Goal: Check status: Check status

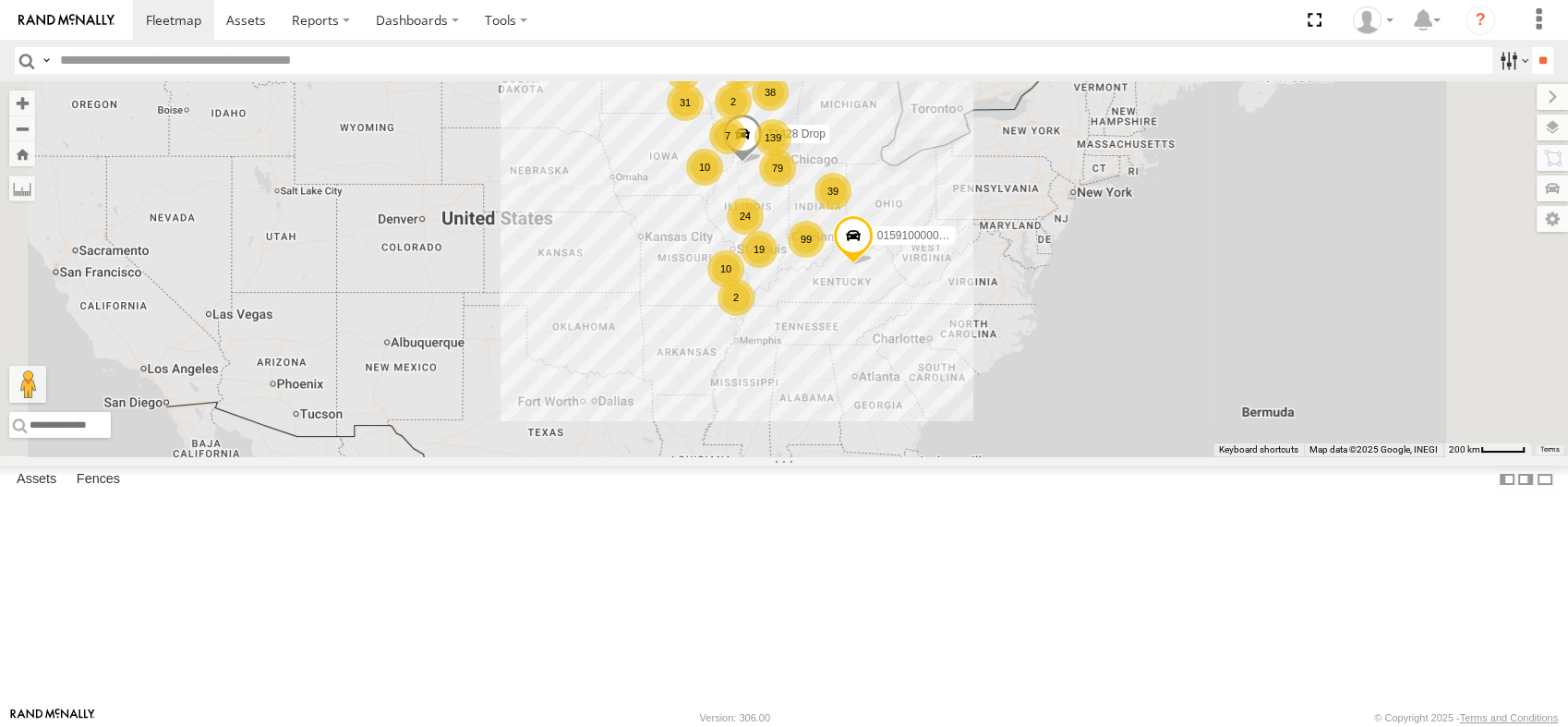
click at [1502, 58] on label at bounding box center [1512, 60] width 40 height 26
click at [0, 0] on span at bounding box center [0, 0] width 0 height 0
click at [1542, 64] on input "**" at bounding box center [1543, 60] width 22 height 26
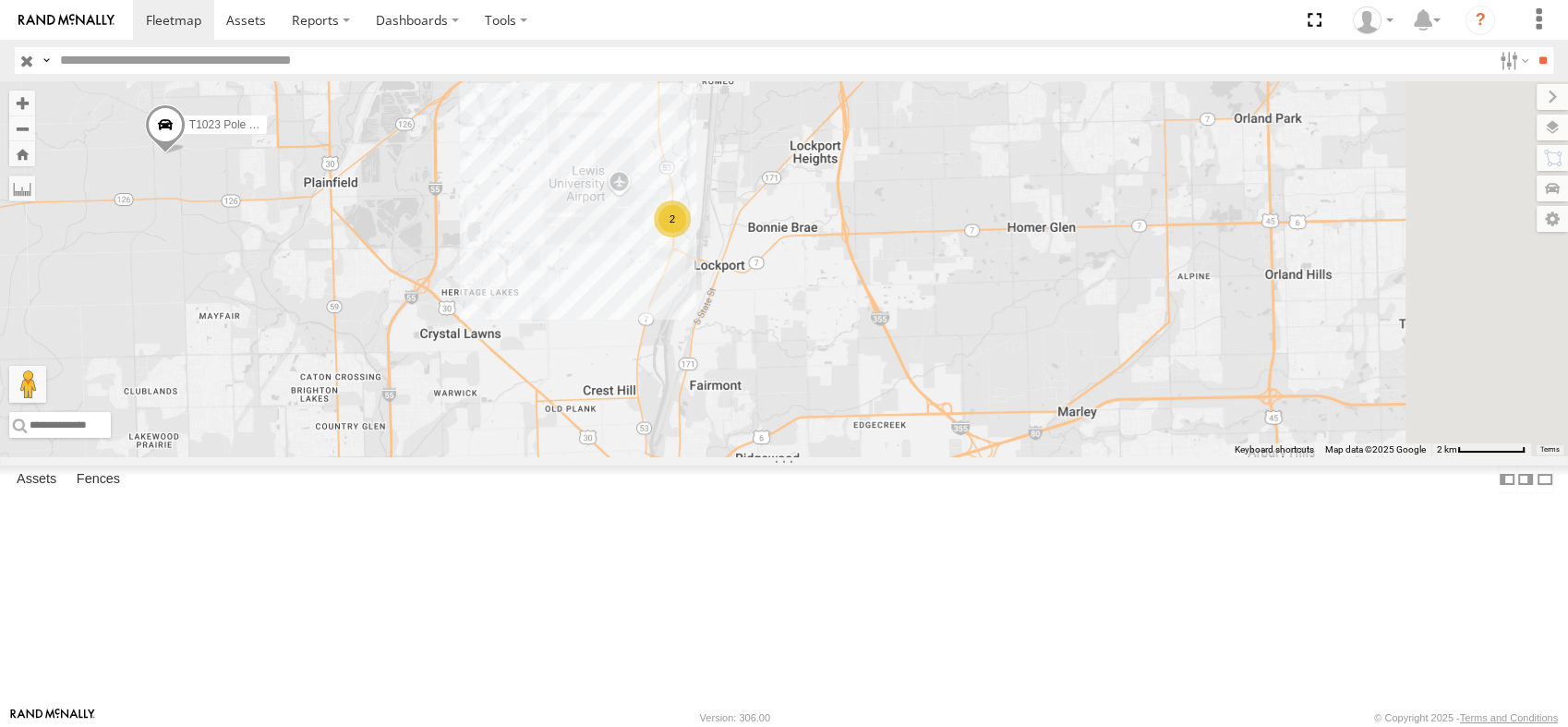
drag, startPoint x: 1064, startPoint y: 374, endPoint x: 850, endPoint y: 341, distance: 216.5
click at [850, 341] on div "T1031 Pole Brace T1023 Pole Brace 2" at bounding box center [784, 268] width 1568 height 375
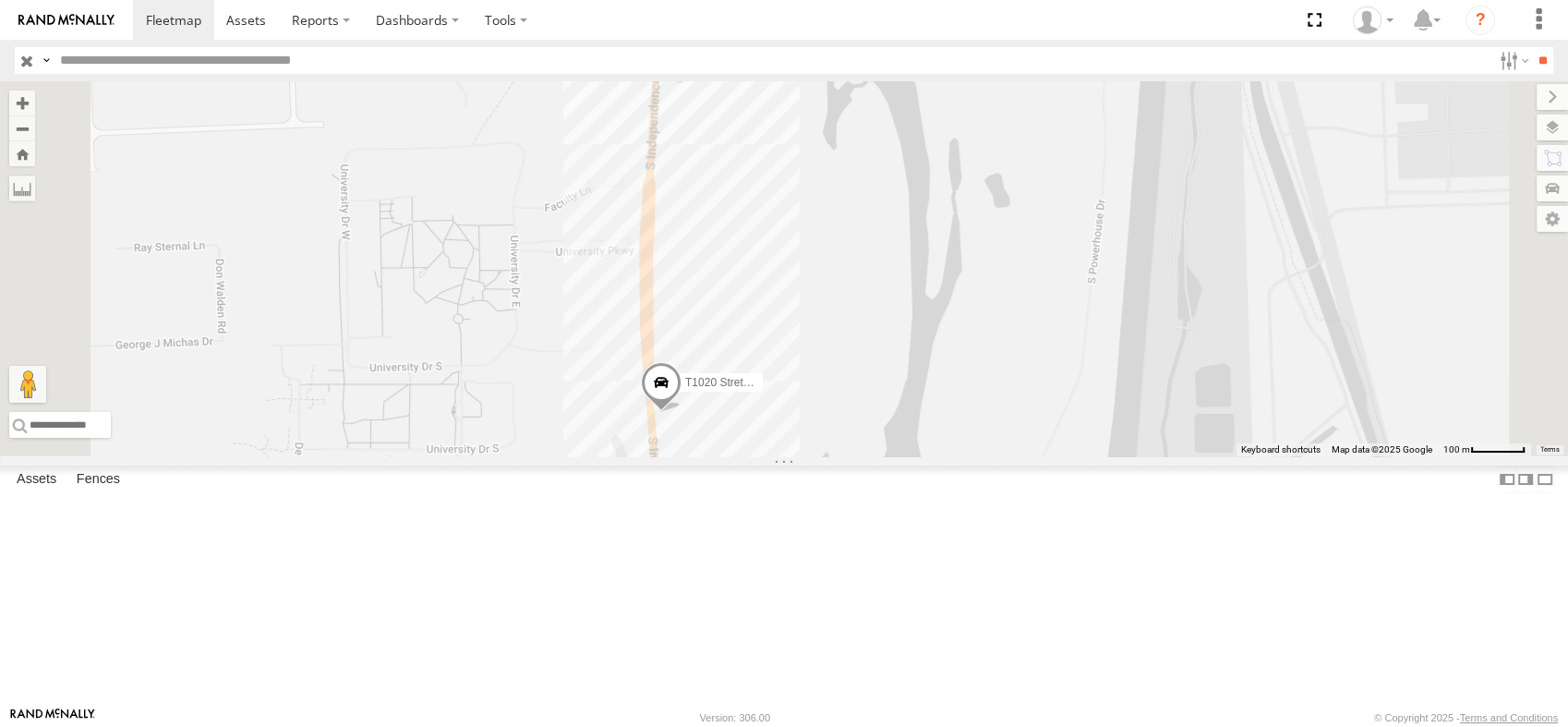
drag, startPoint x: 1139, startPoint y: 185, endPoint x: 1080, endPoint y: 246, distance: 84.9
click at [1080, 246] on div "T1031 Pole Brace T1023 Pole Brace T1020 Stretch Flat T1025 Pole Brace" at bounding box center [784, 268] width 1568 height 375
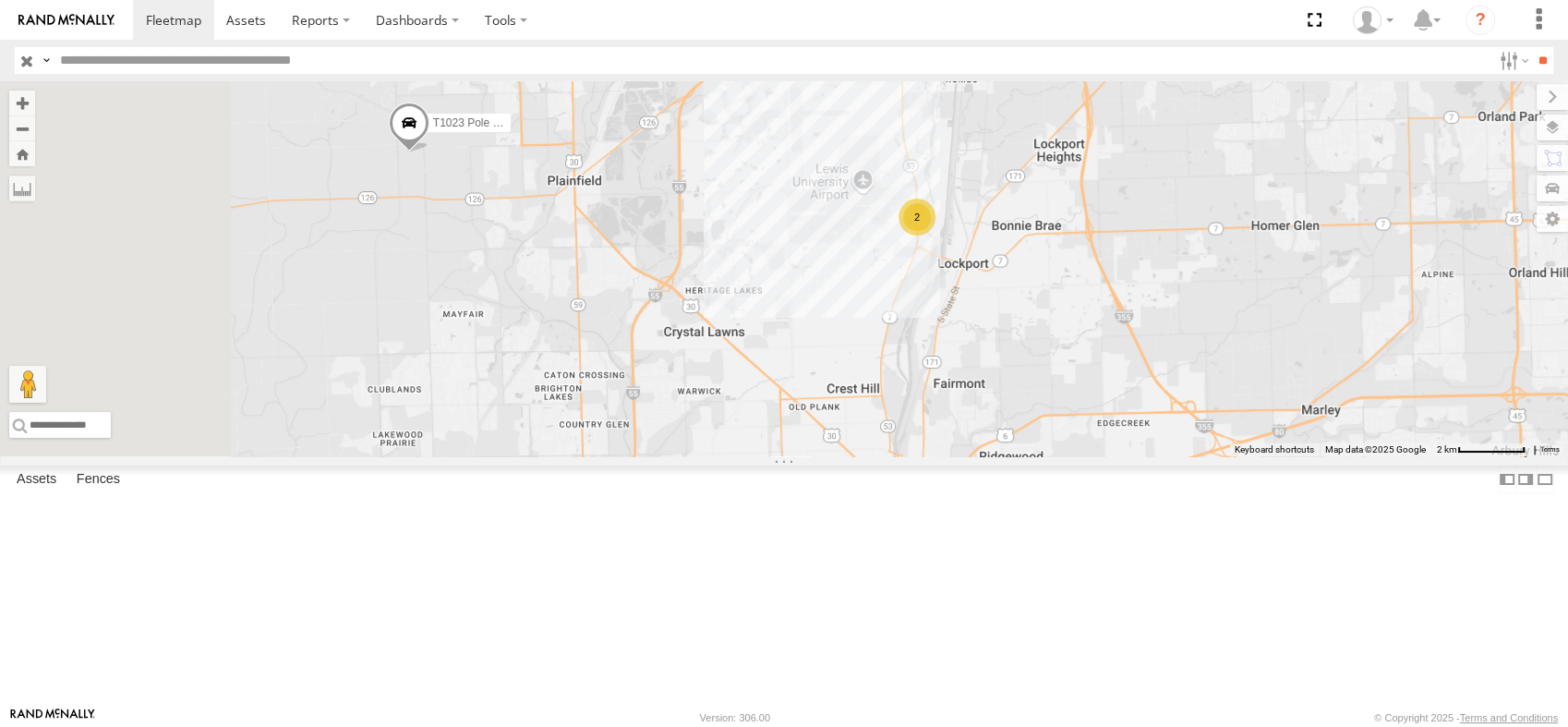
drag, startPoint x: 1071, startPoint y: 330, endPoint x: 1307, endPoint y: 325, distance: 236.1
click at [1307, 325] on div "T1031 Pole Brace T1023 Pole Brace 2" at bounding box center [784, 268] width 1568 height 375
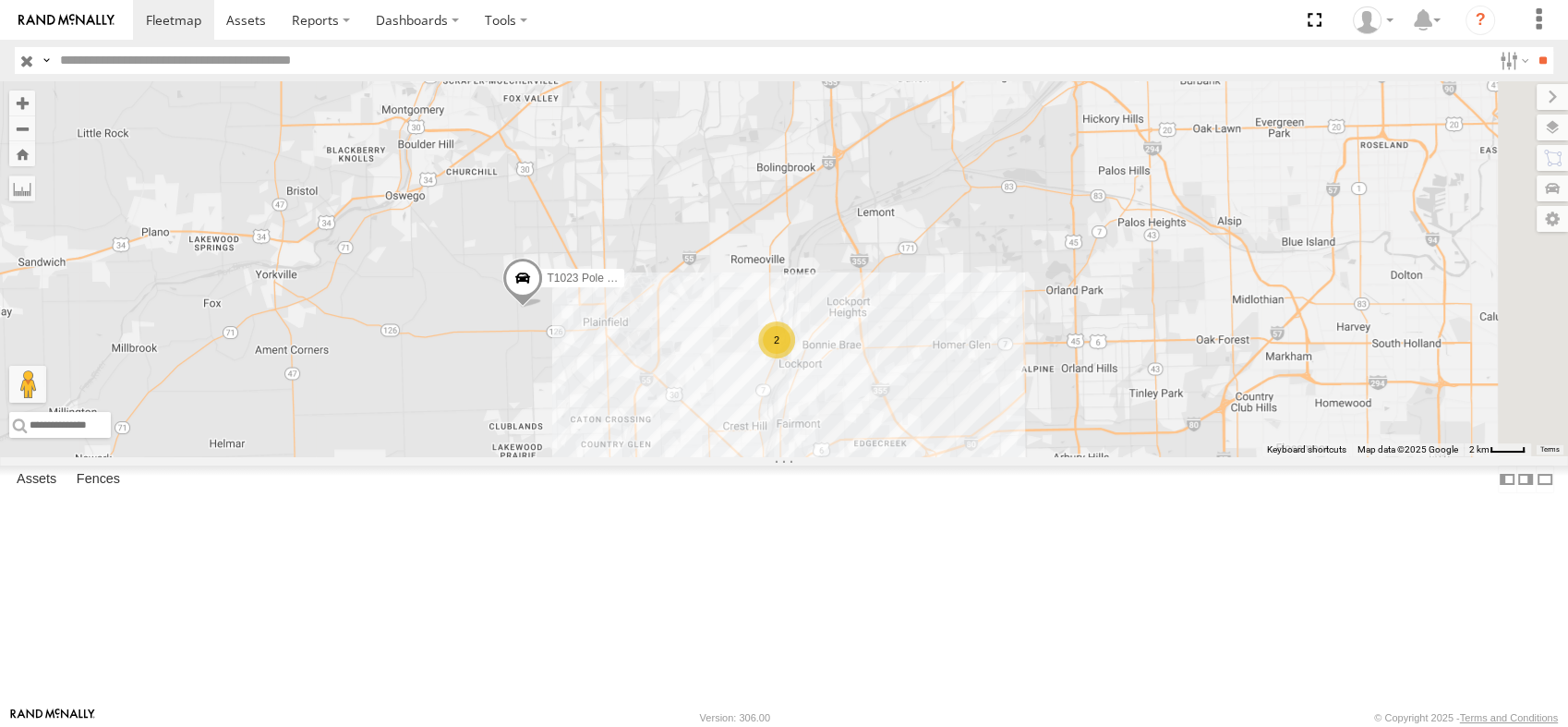
drag, startPoint x: 1397, startPoint y: 405, endPoint x: 1141, endPoint y: 454, distance: 260.6
click at [1141, 454] on div "T1031 Pole Brace T1023 Pole Brace 2" at bounding box center [784, 268] width 1568 height 375
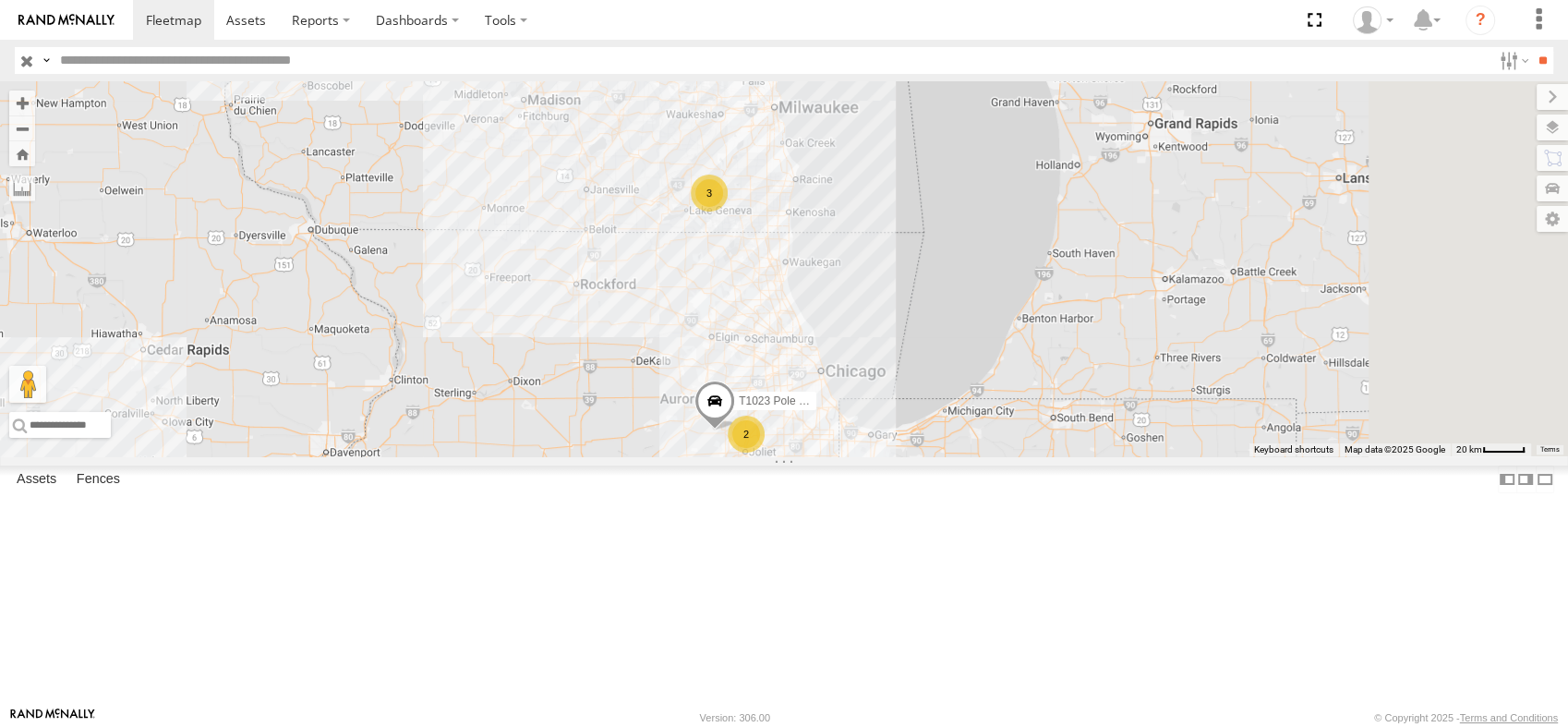
drag, startPoint x: 1025, startPoint y: 281, endPoint x: 927, endPoint y: 392, distance: 148.1
click at [927, 392] on div "T1031 Pole Brace T1023 Pole Brace 2 3" at bounding box center [784, 268] width 1568 height 375
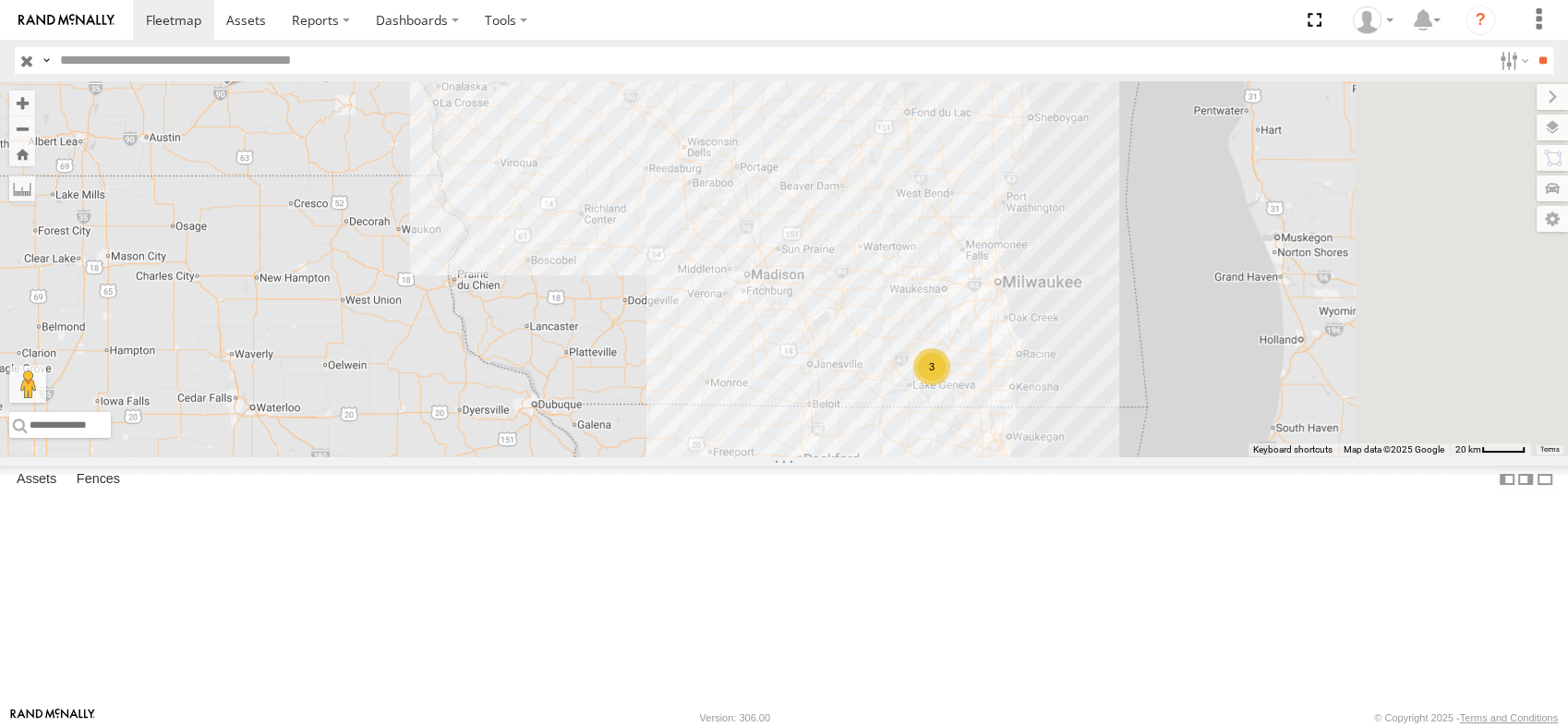
drag, startPoint x: 1241, startPoint y: 567, endPoint x: 1180, endPoint y: 534, distance: 69.4
click at [1180, 457] on div "T1031 Pole Brace T1023 Pole Brace 3" at bounding box center [784, 268] width 1568 height 375
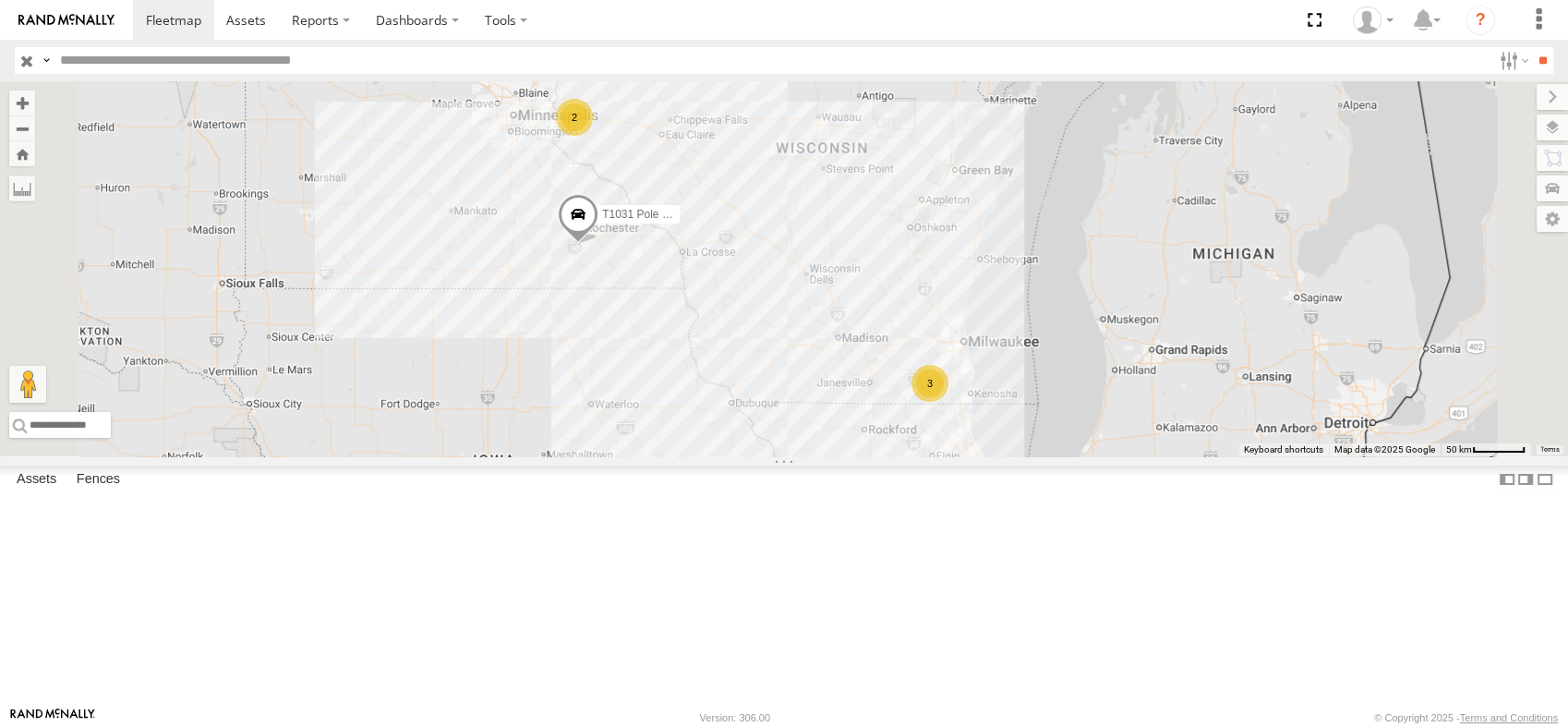
click at [0, 0] on span at bounding box center [0, 0] width 0 height 0
click at [1544, 59] on input "**" at bounding box center [1543, 60] width 22 height 26
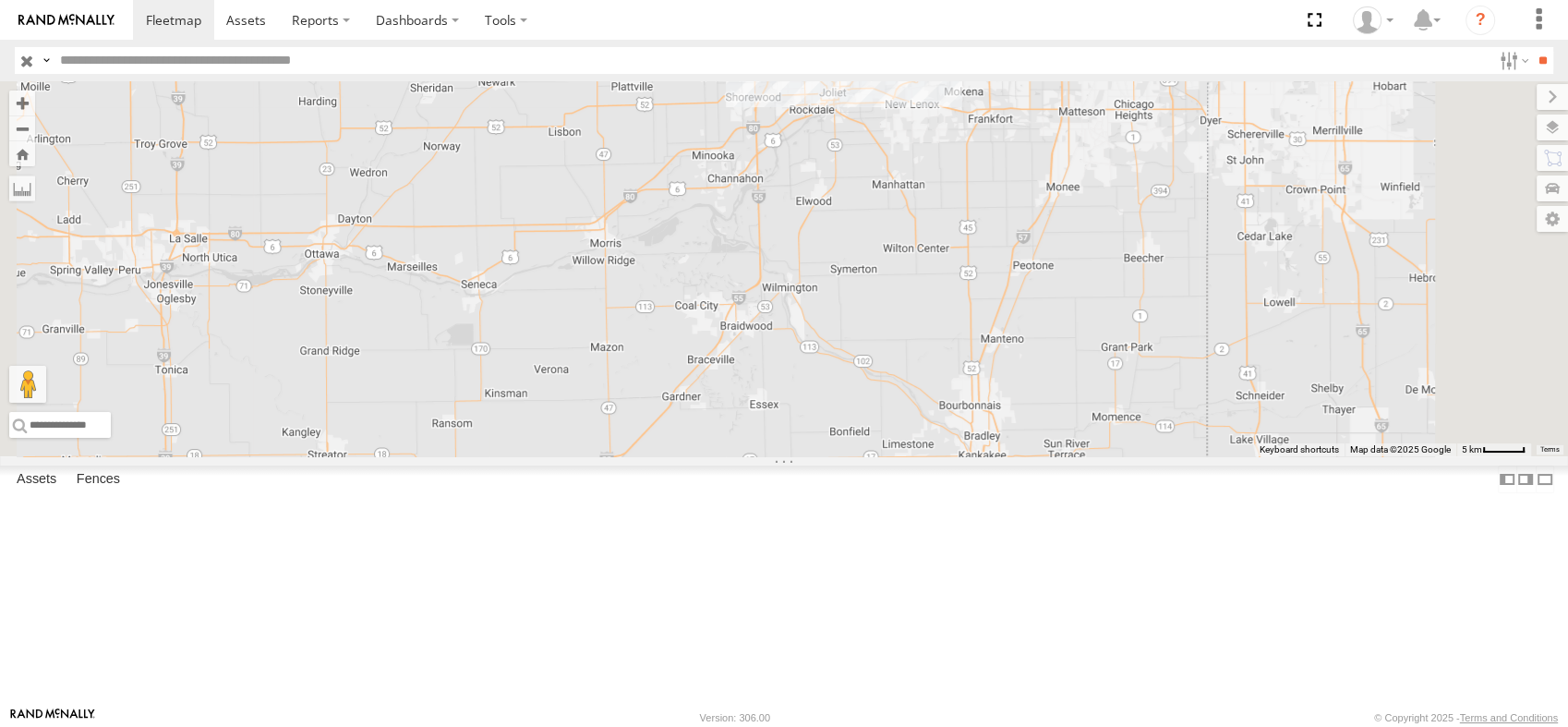
drag, startPoint x: 1002, startPoint y: 234, endPoint x: 958, endPoint y: 524, distance: 293.3
click at [958, 457] on div "T162 Moffett Flat 015910000079668 - Doesnt work-REMOVE T1438 Pipe T541 Flat T59…" at bounding box center [784, 268] width 1568 height 375
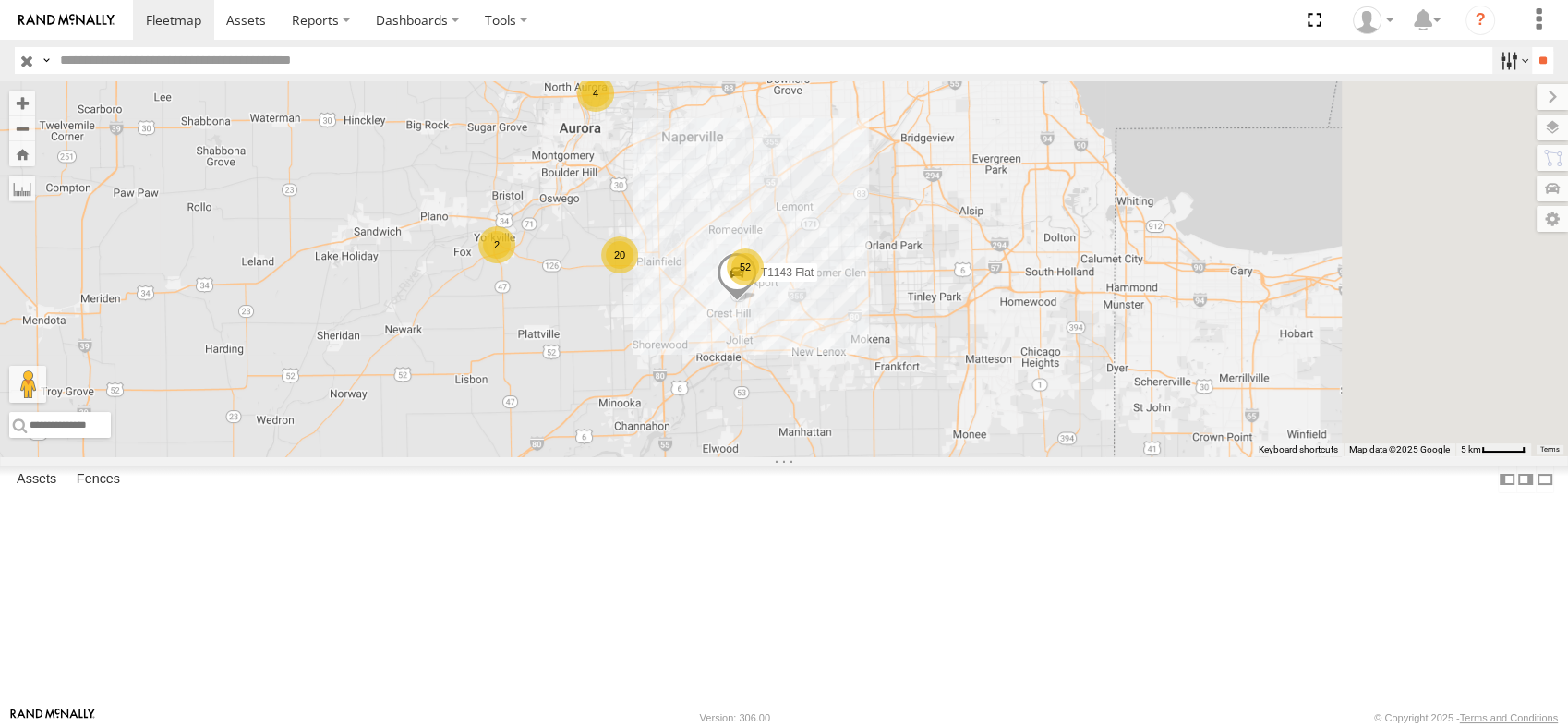
click at [1496, 57] on label at bounding box center [1512, 60] width 40 height 26
click at [516, 264] on div "2" at bounding box center [496, 244] width 37 height 37
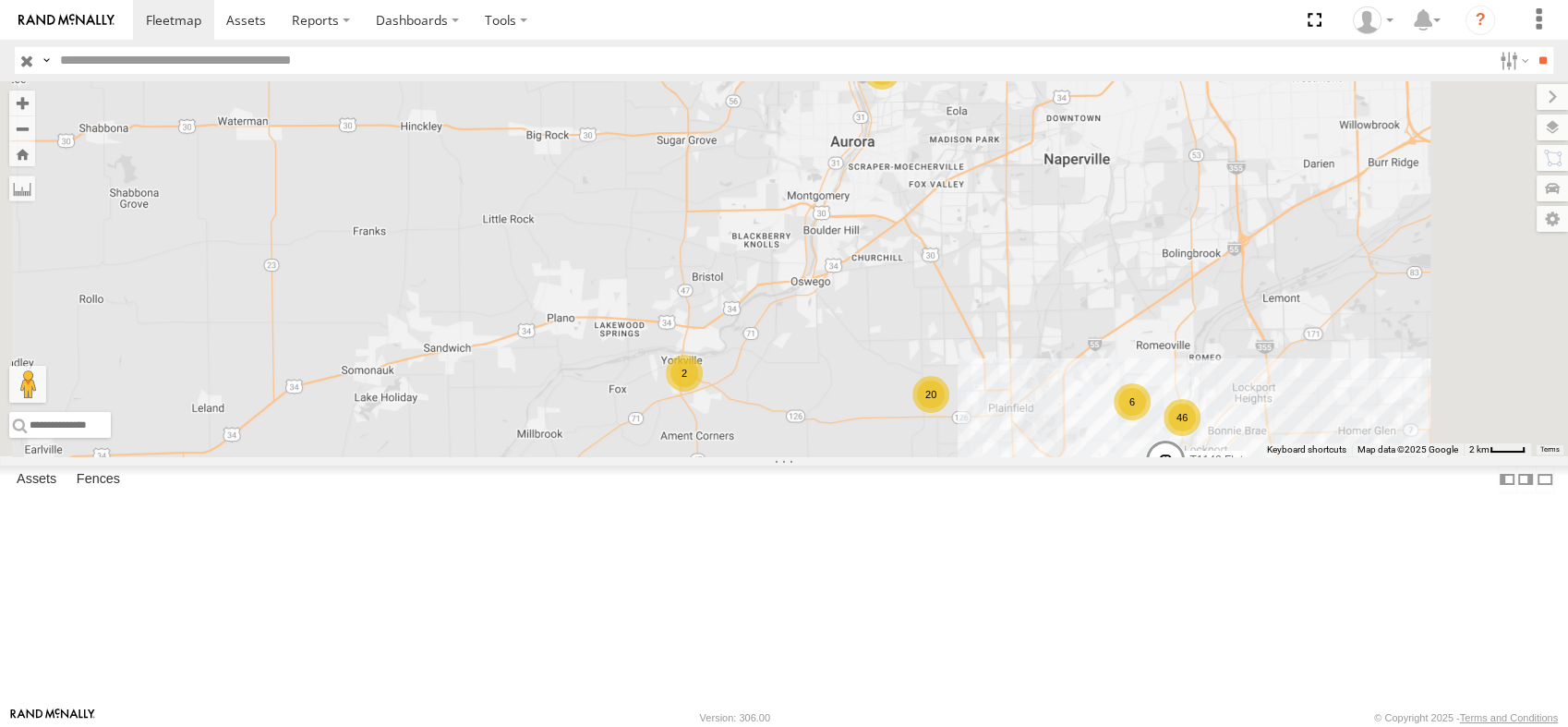
drag, startPoint x: 1276, startPoint y: 596, endPoint x: 1064, endPoint y: 535, distance: 220.6
click at [1074, 457] on div "T162 Moffett Flat 015910000079668 - Doesnt work-REMOVE T1438 Pipe T541 Flat T59…" at bounding box center [784, 268] width 1568 height 375
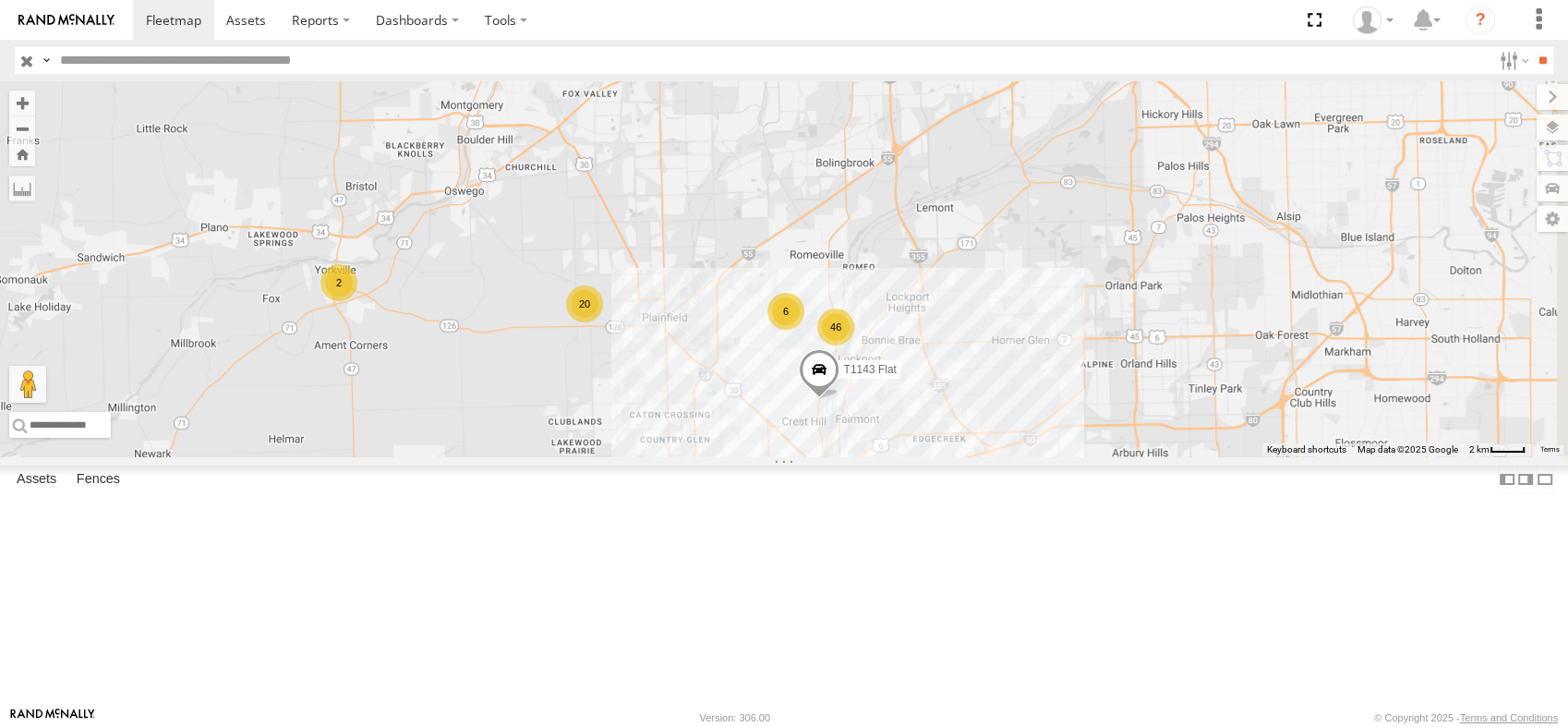
drag, startPoint x: 1250, startPoint y: 576, endPoint x: 1005, endPoint y: 509, distance: 254.0
click at [1005, 457] on div "T162 Moffett Flat 015910000079668 - Doesnt work-REMOVE T1438 Pipe T541 Flat T59…" at bounding box center [784, 268] width 1568 height 375
click at [604, 322] on div "20" at bounding box center [584, 303] width 37 height 37
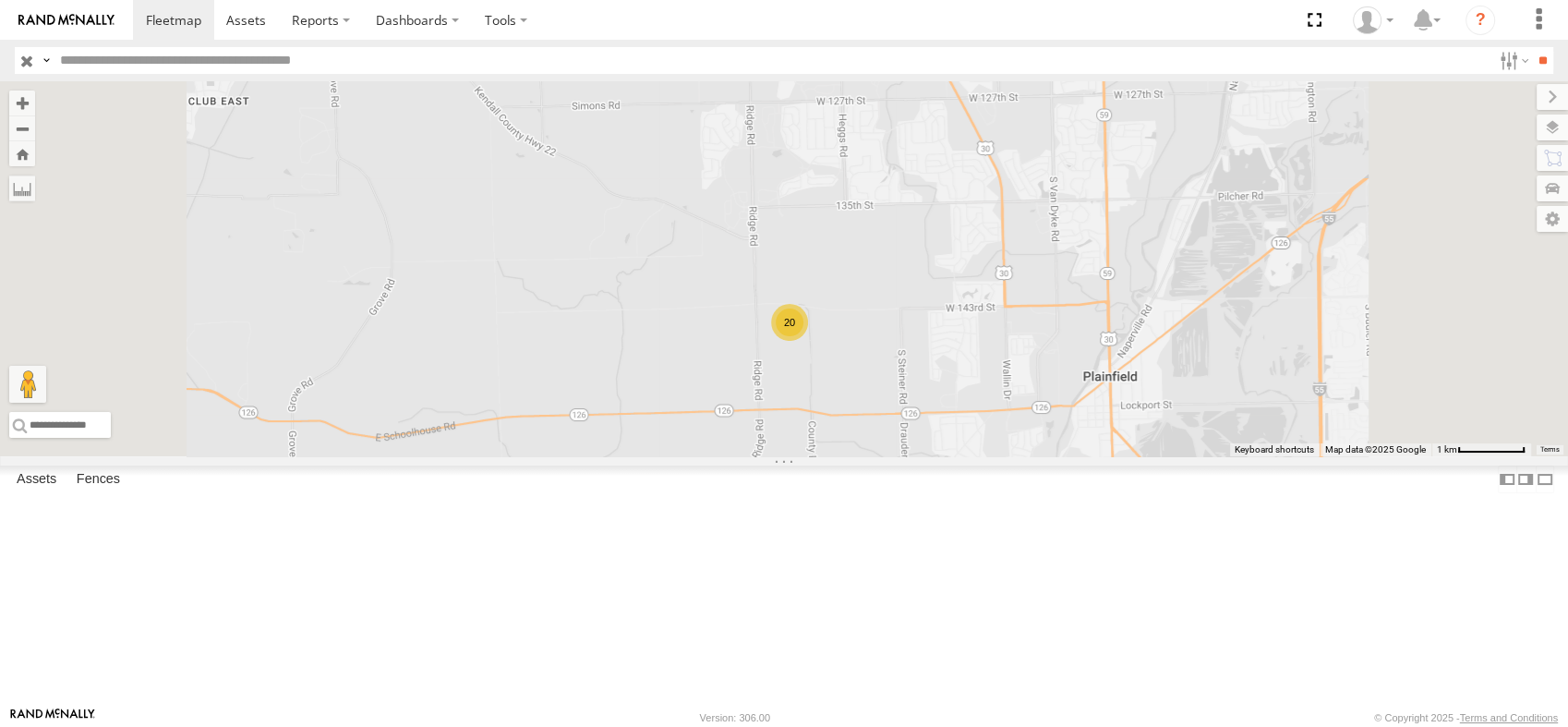
drag, startPoint x: 1106, startPoint y: 384, endPoint x: 1066, endPoint y: 477, distance: 101.2
click at [1066, 457] on div "T162 Moffett Flat 015910000079668 - Doesnt work-REMOVE T1438 Pipe T541 Flat T59…" at bounding box center [784, 268] width 1568 height 375
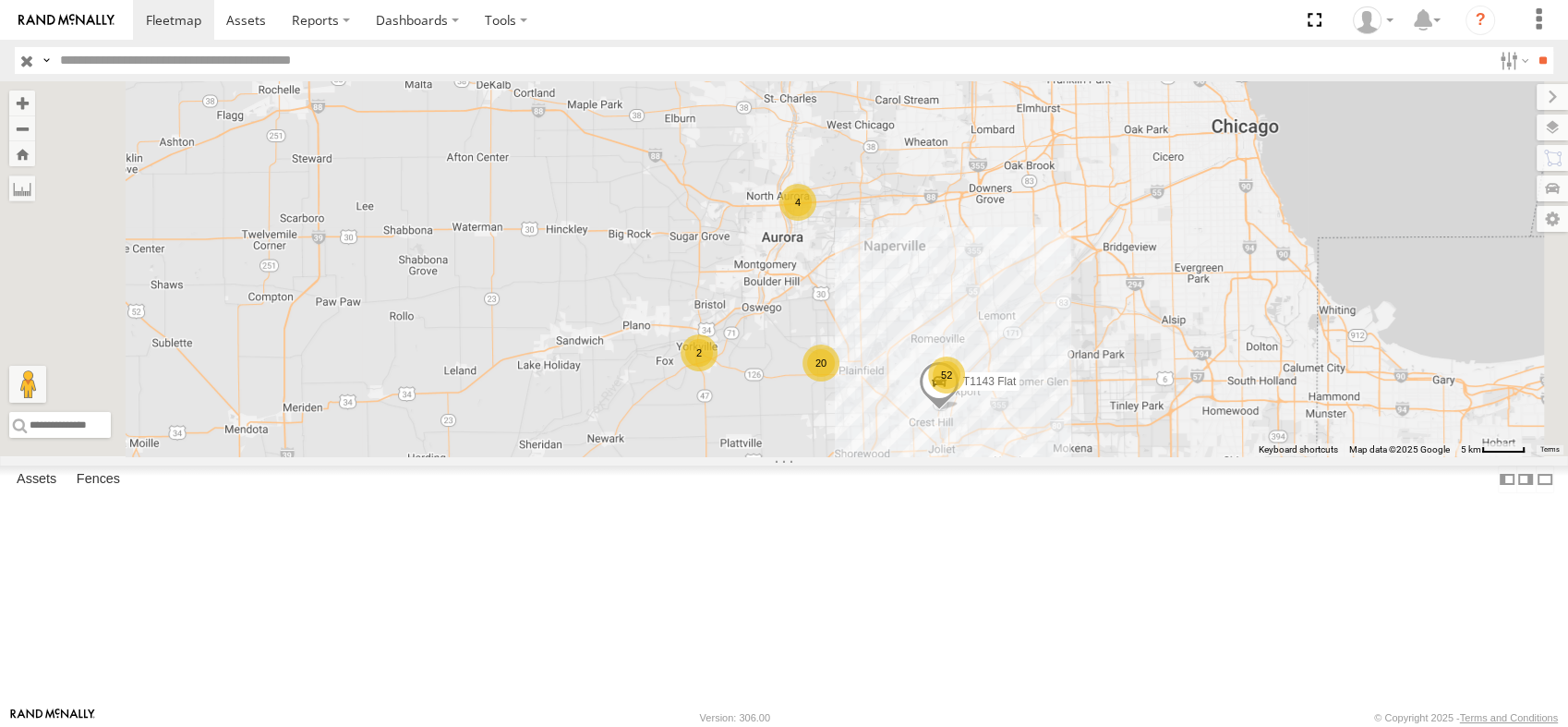
click at [816, 221] on div "4" at bounding box center [797, 202] width 37 height 37
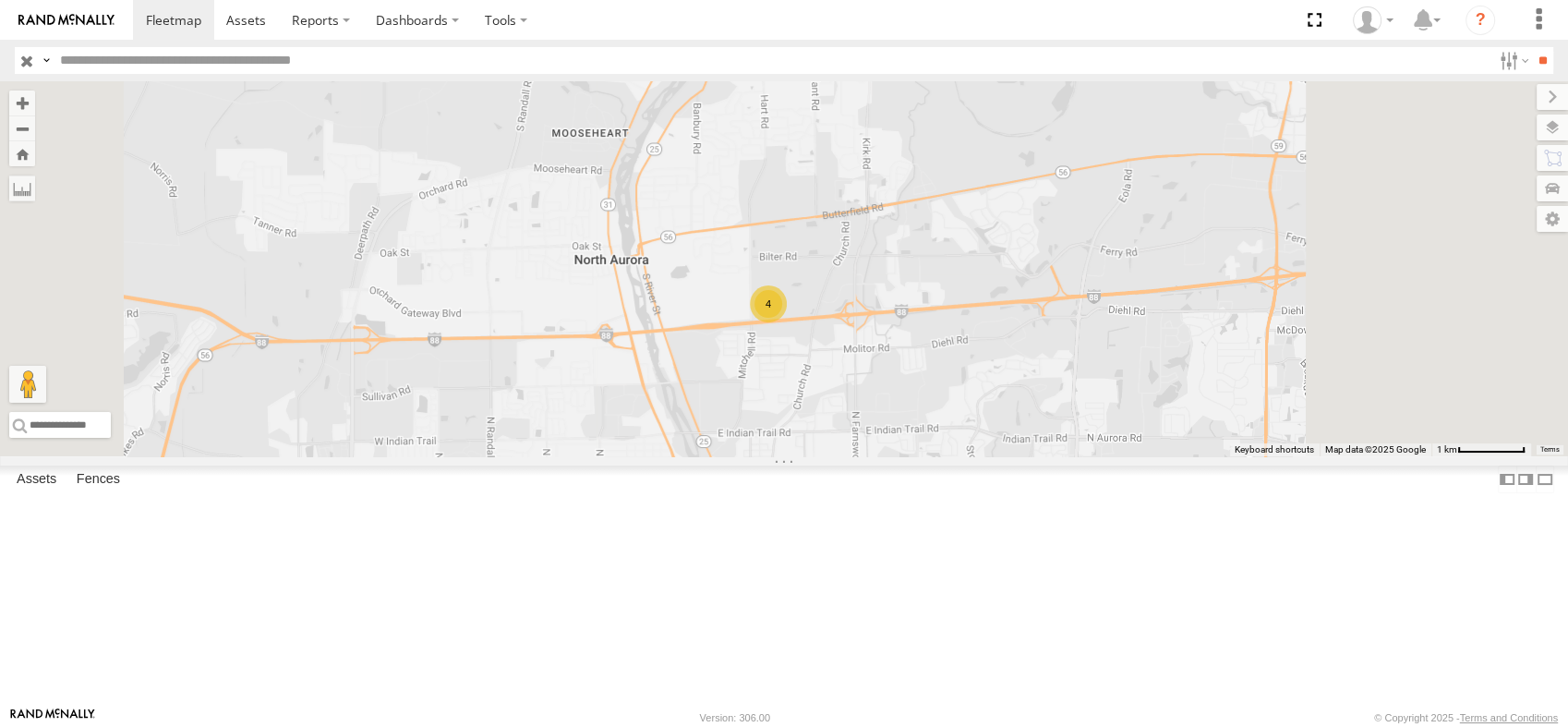
drag, startPoint x: 1160, startPoint y: 626, endPoint x: 979, endPoint y: 392, distance: 295.8
click at [1004, 418] on div "4" at bounding box center [784, 268] width 1568 height 375
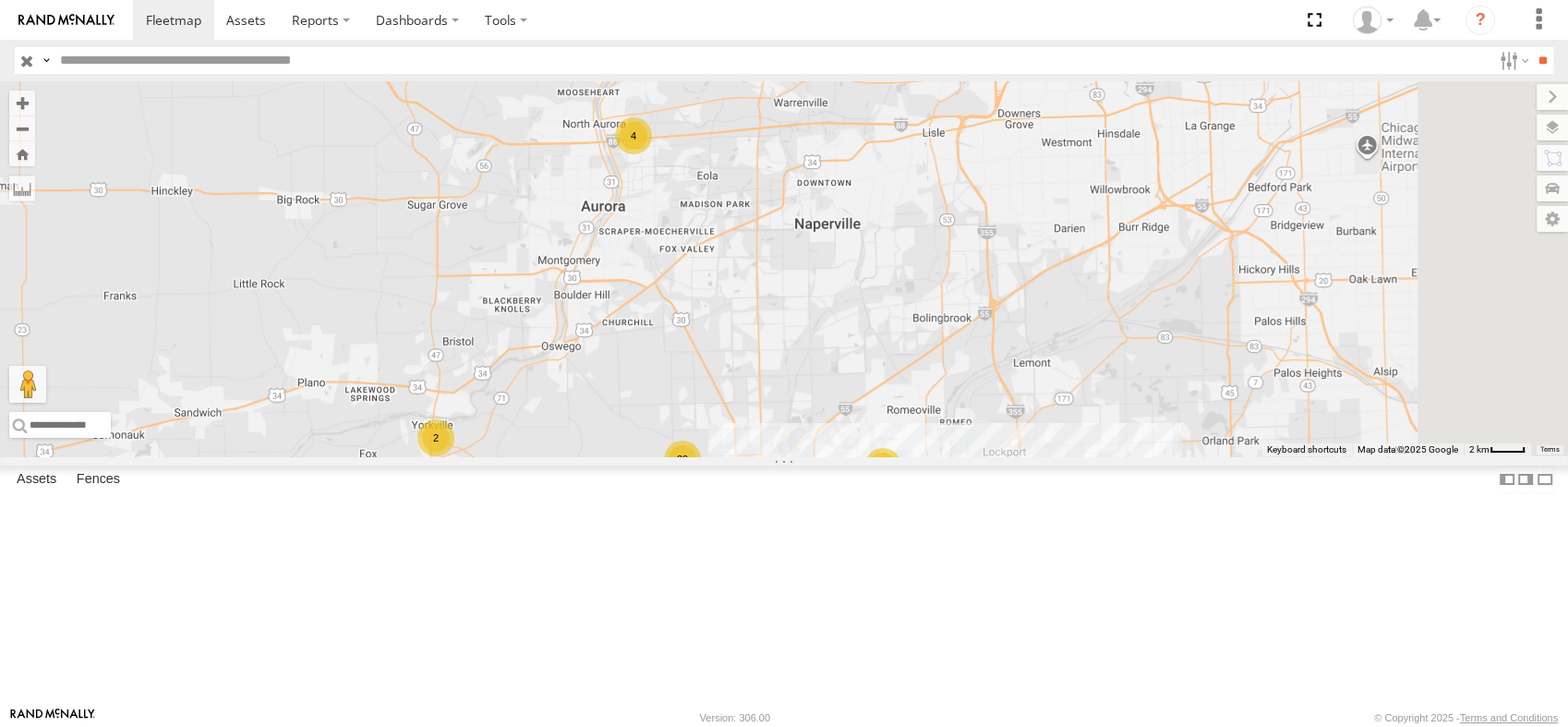
drag, startPoint x: 1123, startPoint y: 525, endPoint x: 990, endPoint y: 326, distance: 239.4
click at [994, 330] on div "26 20 4 6 2" at bounding box center [784, 268] width 1568 height 375
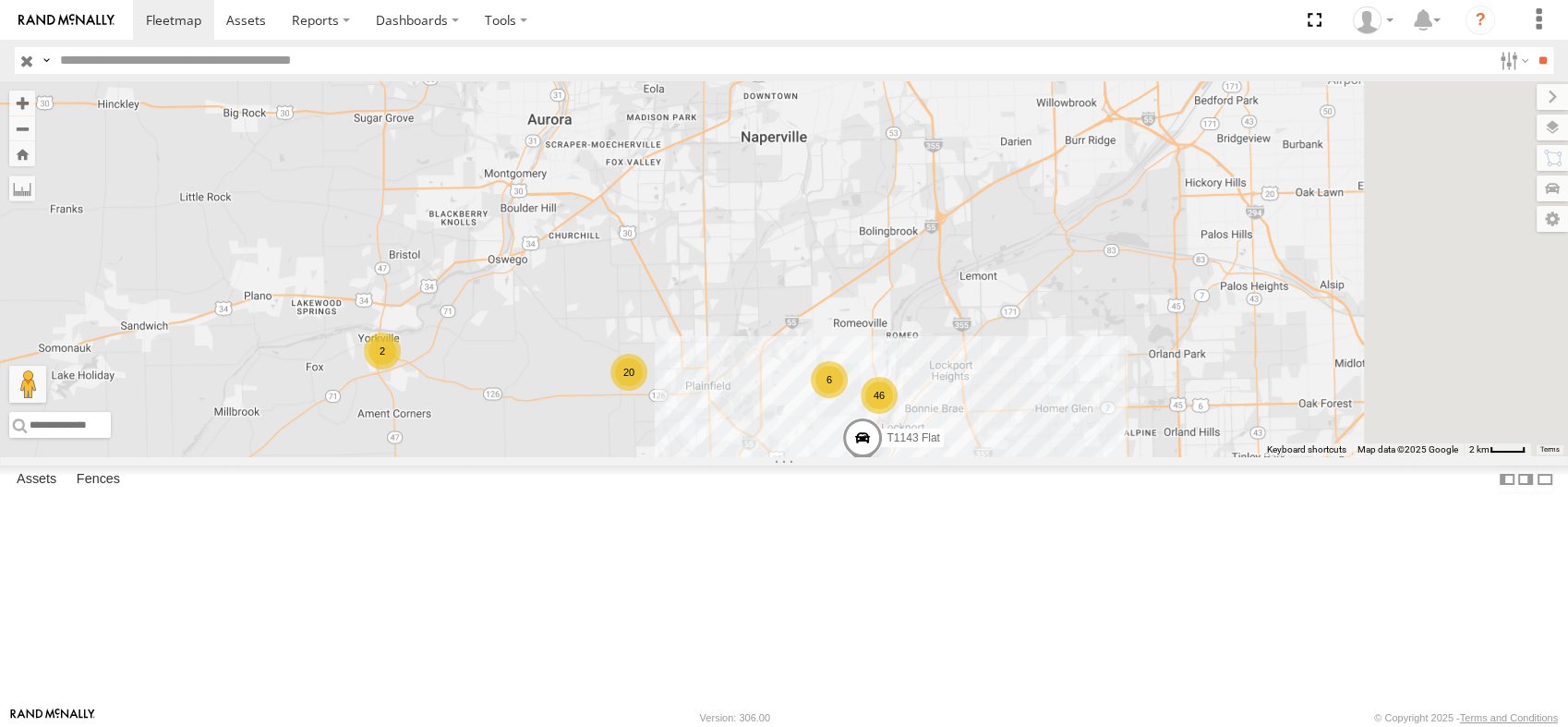
click at [848, 398] on div "6" at bounding box center [829, 380] width 37 height 37
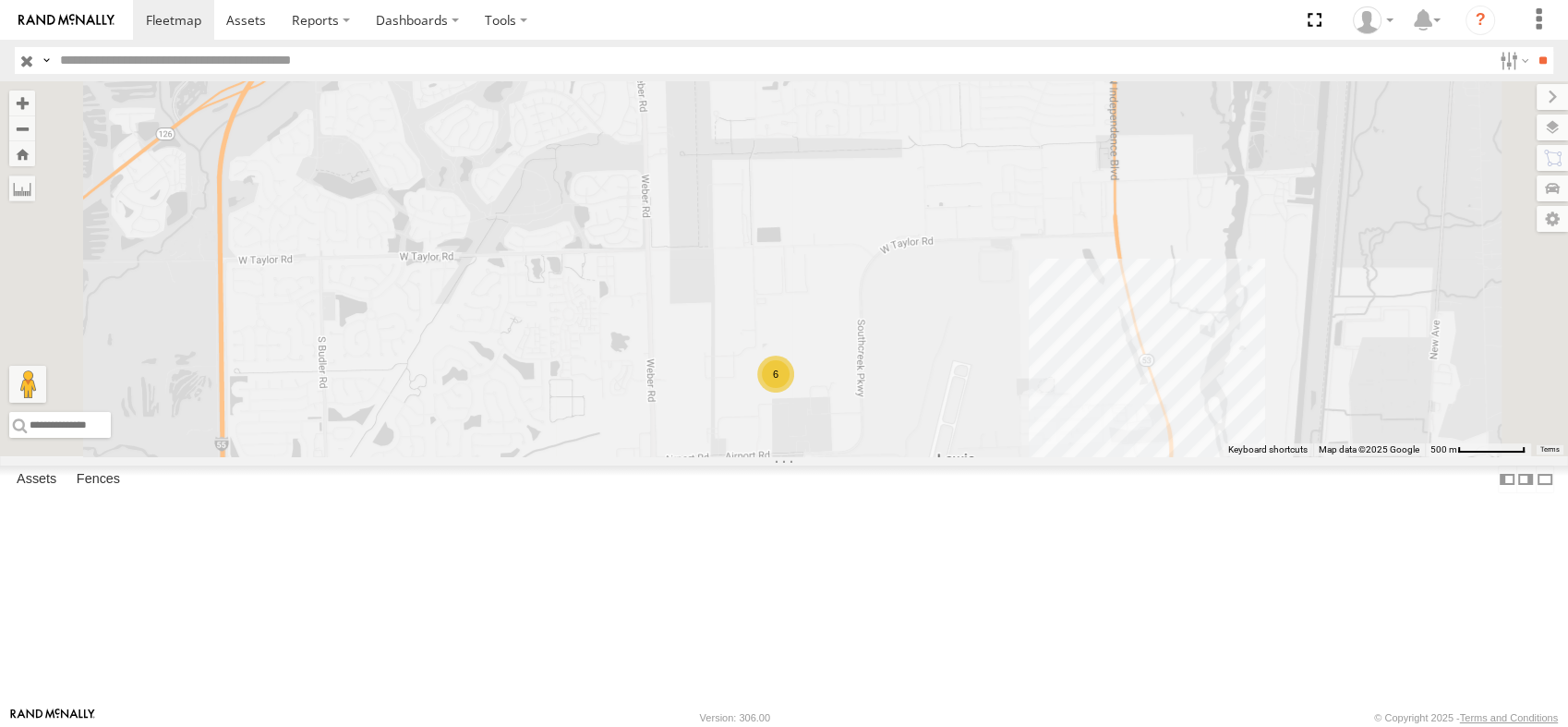
drag, startPoint x: 1120, startPoint y: 522, endPoint x: 1048, endPoint y: 392, distance: 148.6
click at [1055, 399] on div "T1143 Flat 23 6" at bounding box center [784, 268] width 1568 height 375
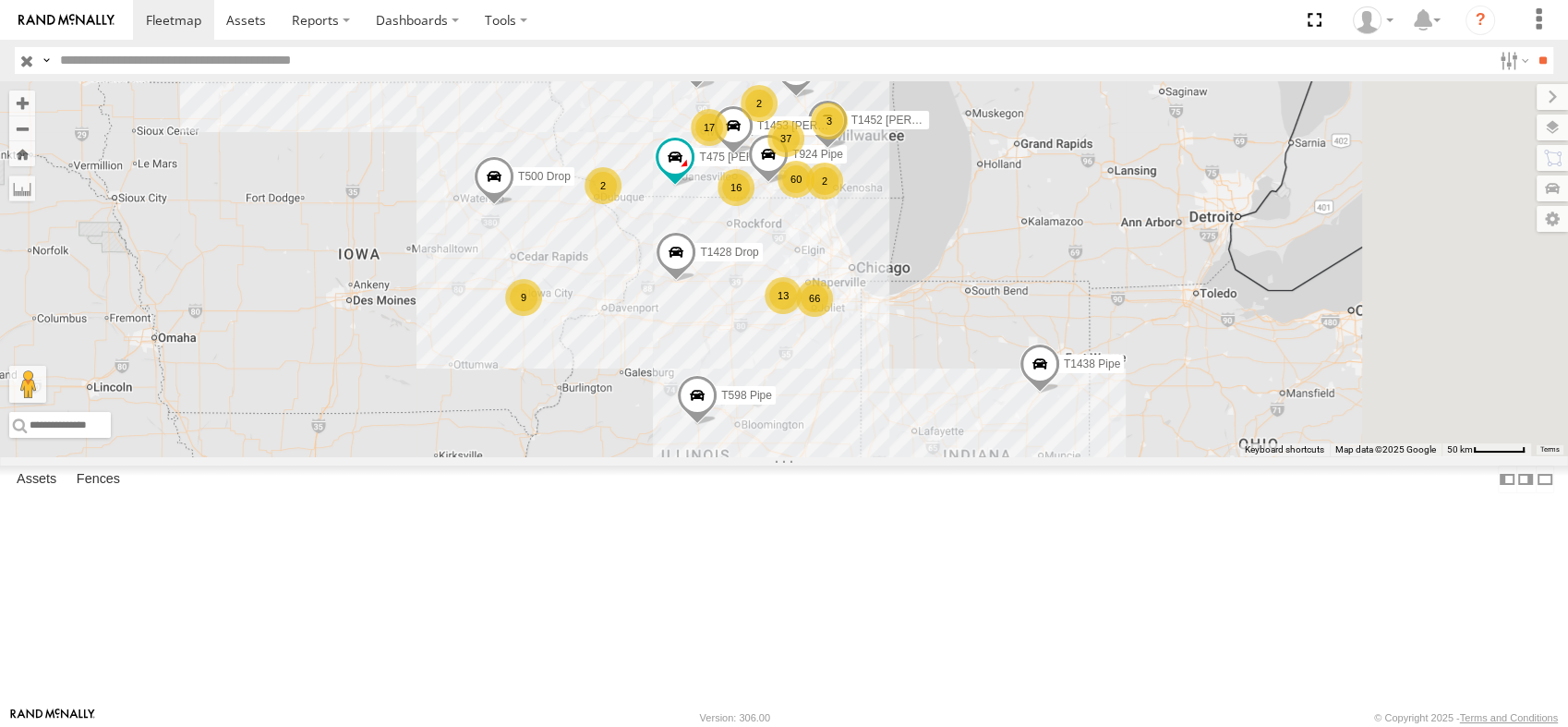
drag, startPoint x: 1229, startPoint y: 576, endPoint x: 1025, endPoint y: 485, distance: 223.4
click at [1025, 457] on div "T475 Moffett Flat T924 Pipe T1428 Drop 78 9 3 66 142 88 60 2 16 2 37 T1451 Moff…" at bounding box center [784, 268] width 1568 height 375
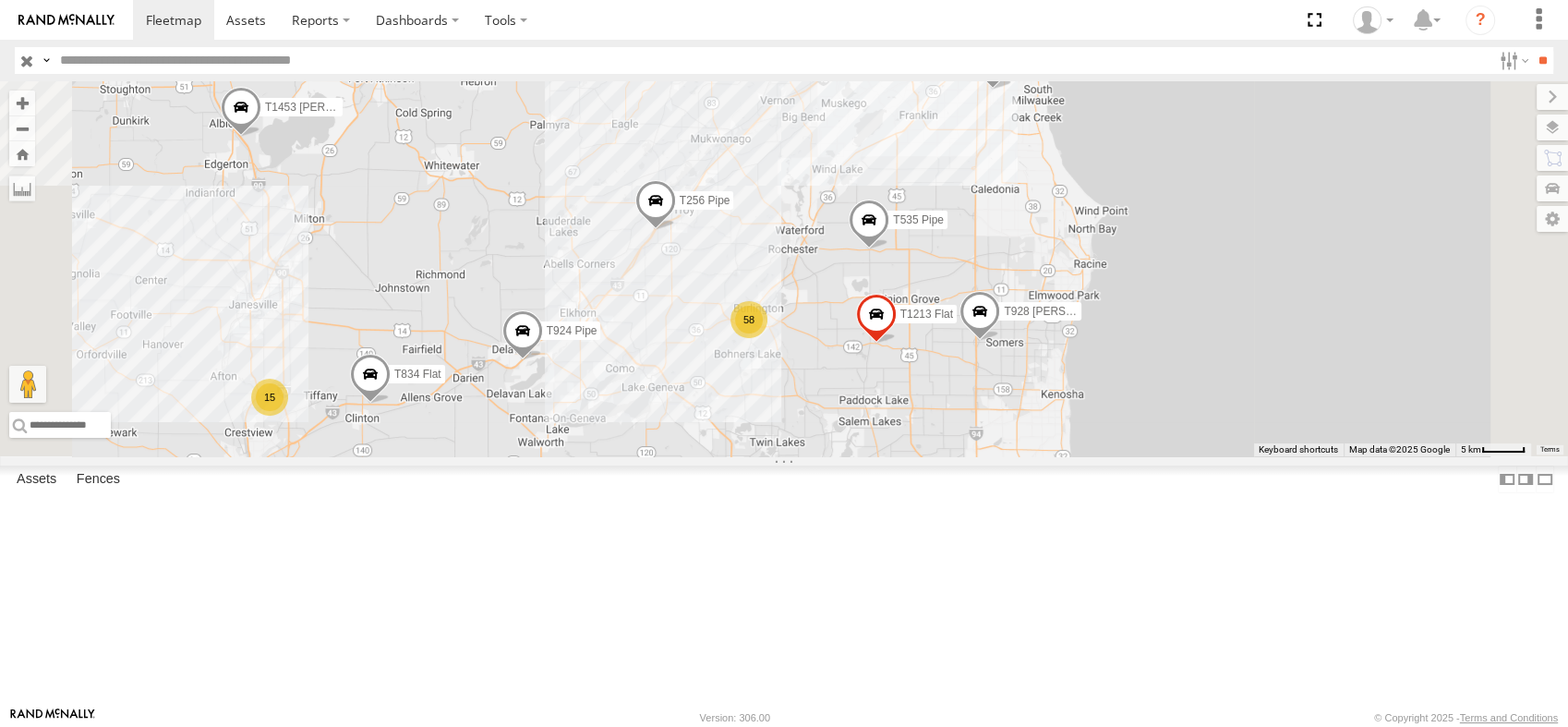
drag, startPoint x: 1158, startPoint y: 370, endPoint x: 1157, endPoint y: 574, distance: 204.0
click at [1157, 457] on div "T475 Moffett Flat T924 Pipe T1428 Drop T1451 Moffett Flat T1452 Moffett Flat T5…" at bounding box center [784, 268] width 1568 height 375
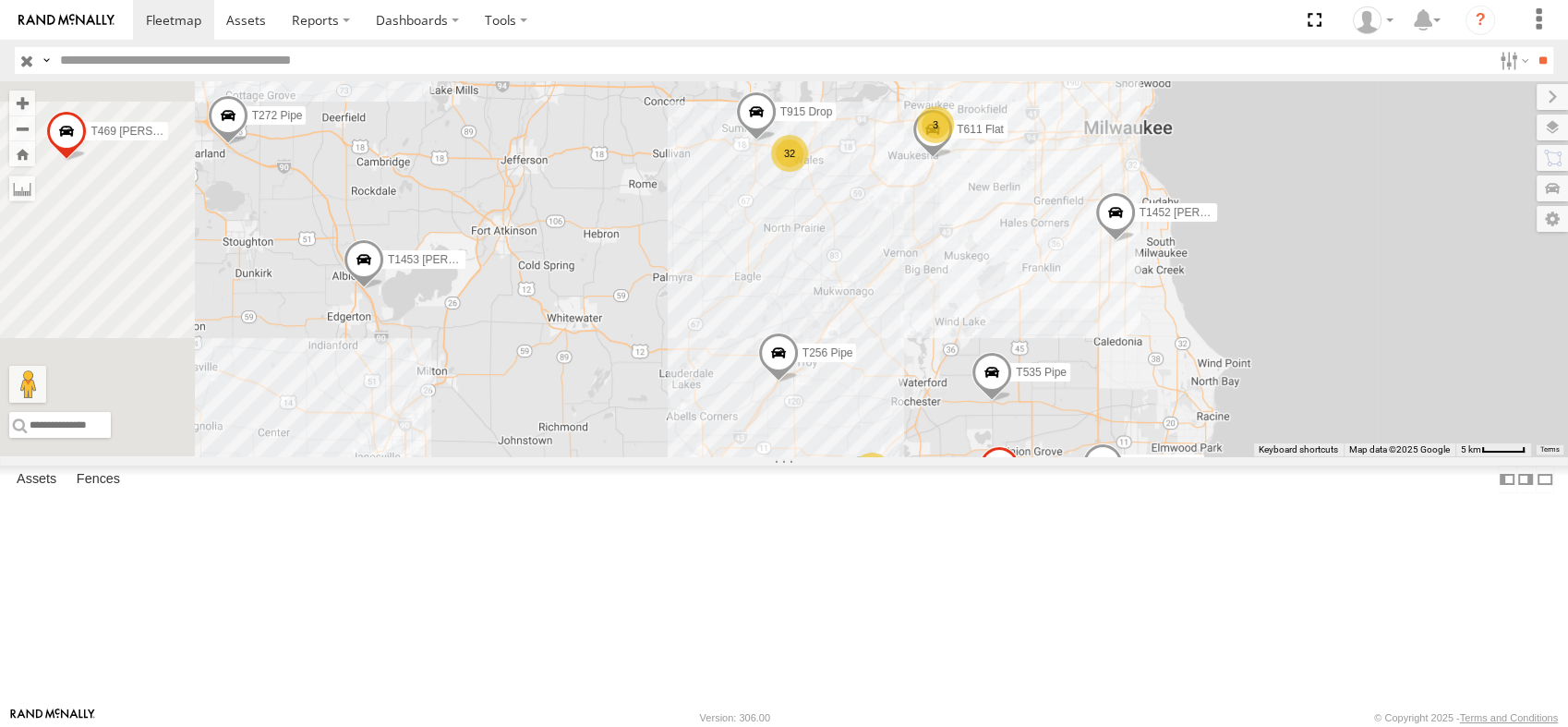
drag, startPoint x: 1096, startPoint y: 294, endPoint x: 1218, endPoint y: 386, distance: 152.8
click at [1218, 386] on div "T475 Moffett Flat T924 Pipe T1428 Drop T1451 Moffett Flat T1452 Moffett Flat T5…" at bounding box center [784, 268] width 1568 height 375
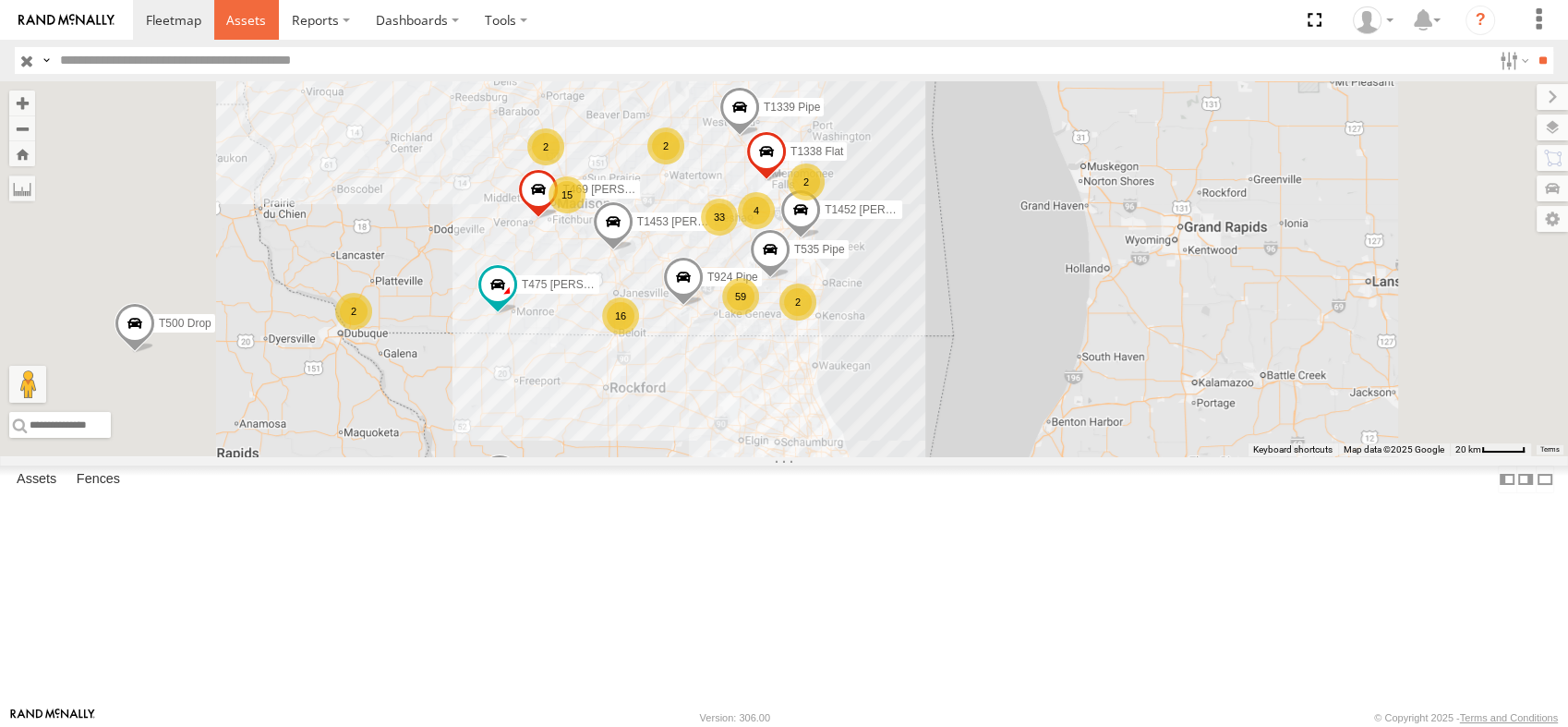
click at [246, 22] on span at bounding box center [246, 20] width 40 height 18
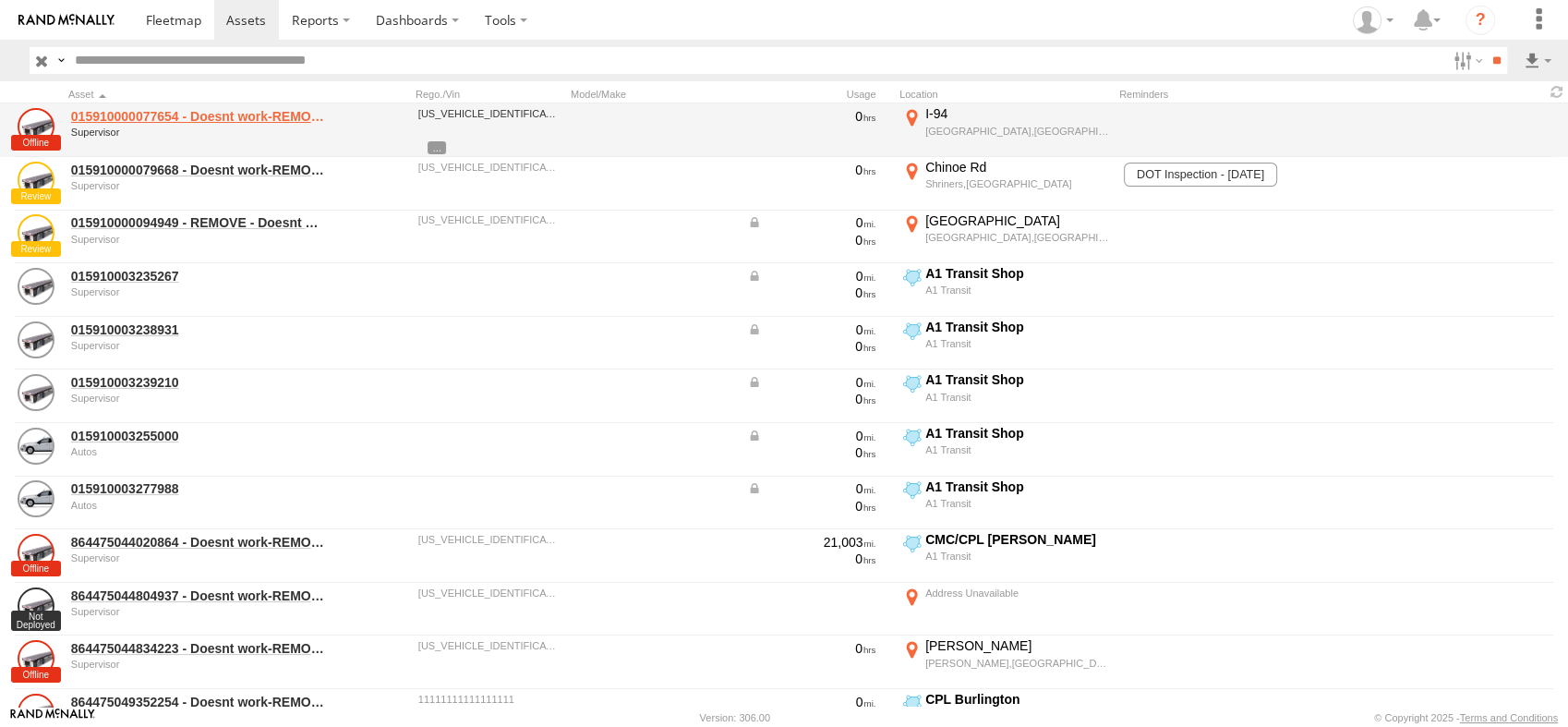
click at [102, 111] on link "015910000077654 - Doesnt work-REMOVE" at bounding box center [198, 117] width 253 height 17
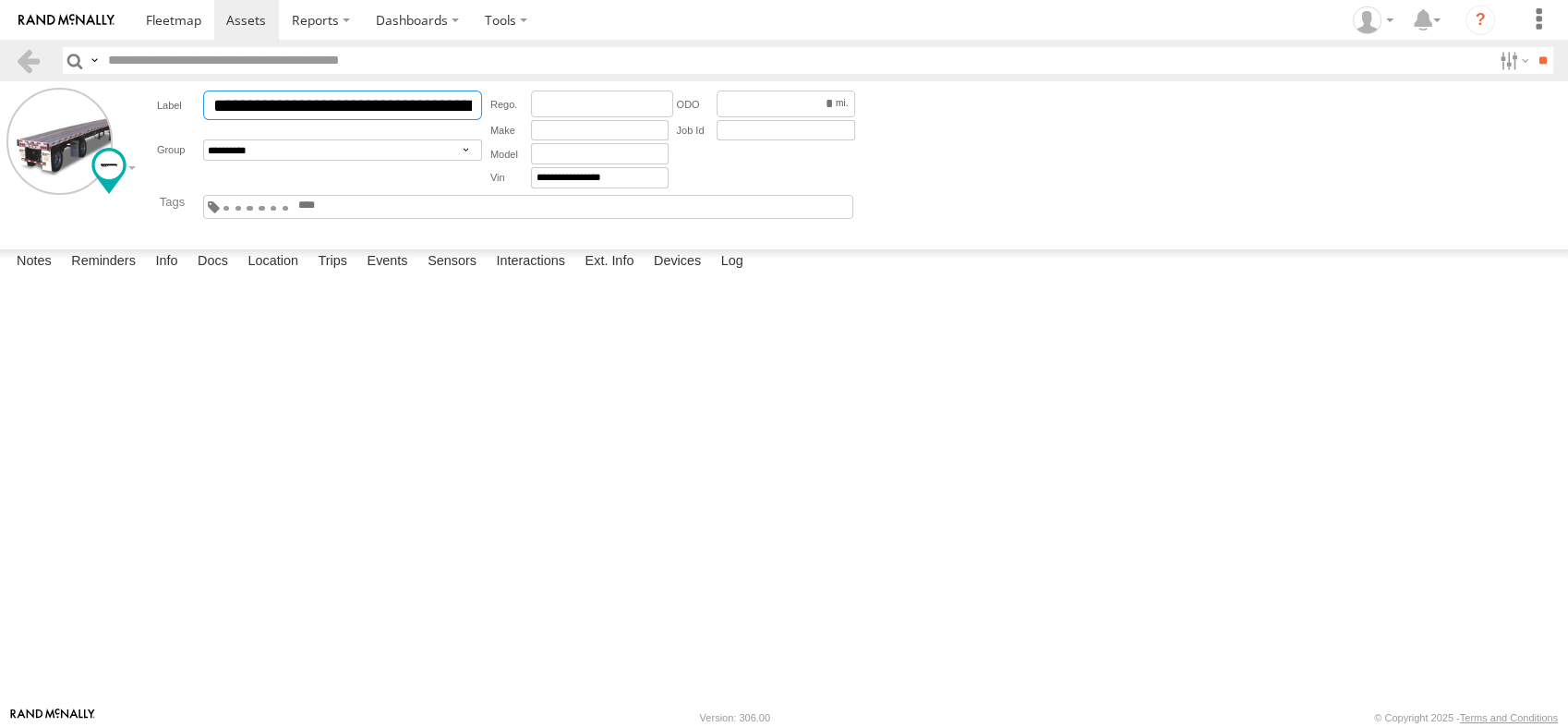
drag, startPoint x: 365, startPoint y: 94, endPoint x: 74, endPoint y: 81, distance: 291.3
click at [74, 81] on main "**********" at bounding box center [784, 394] width 1568 height 625
click at [208, 109] on input "**********" at bounding box center [343, 105] width 279 height 29
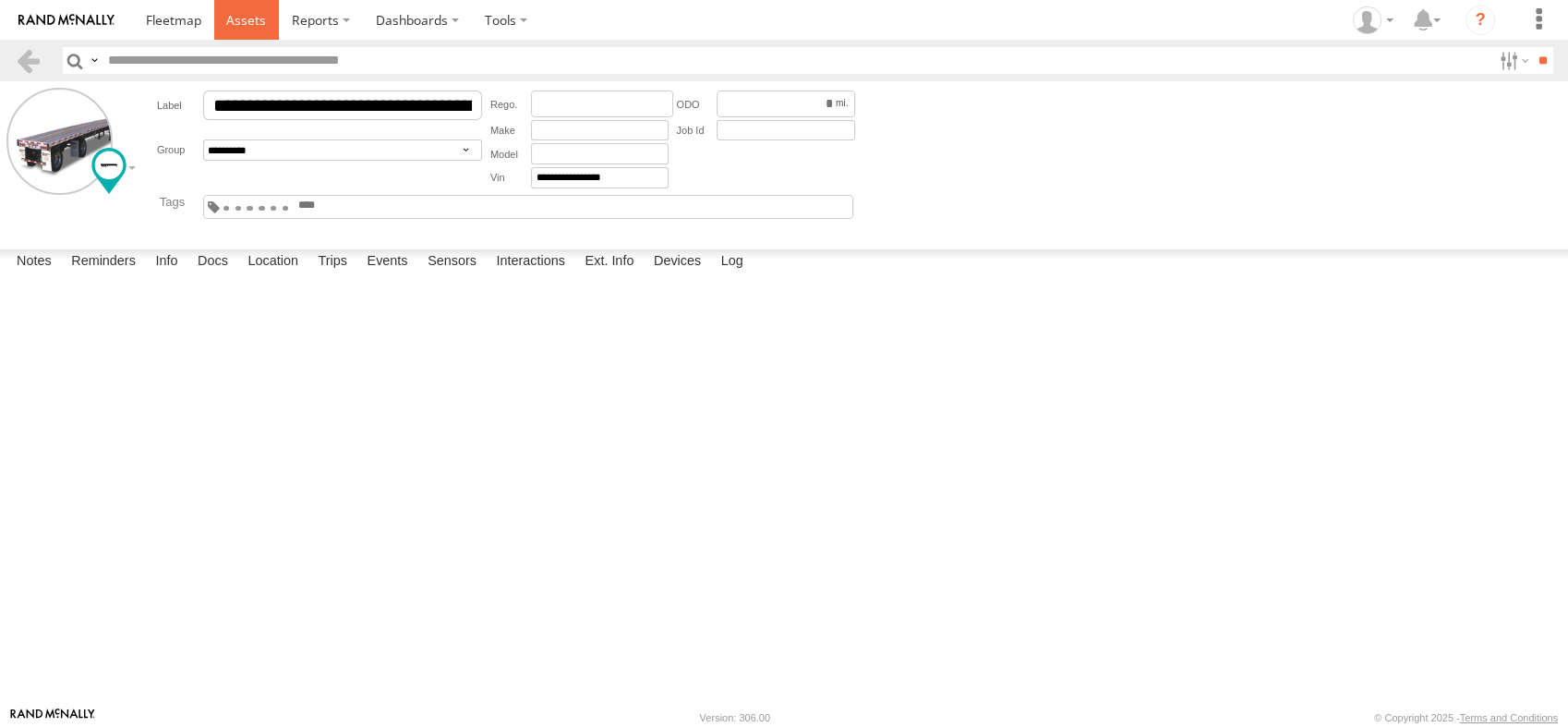
click at [262, 13] on span at bounding box center [246, 20] width 40 height 18
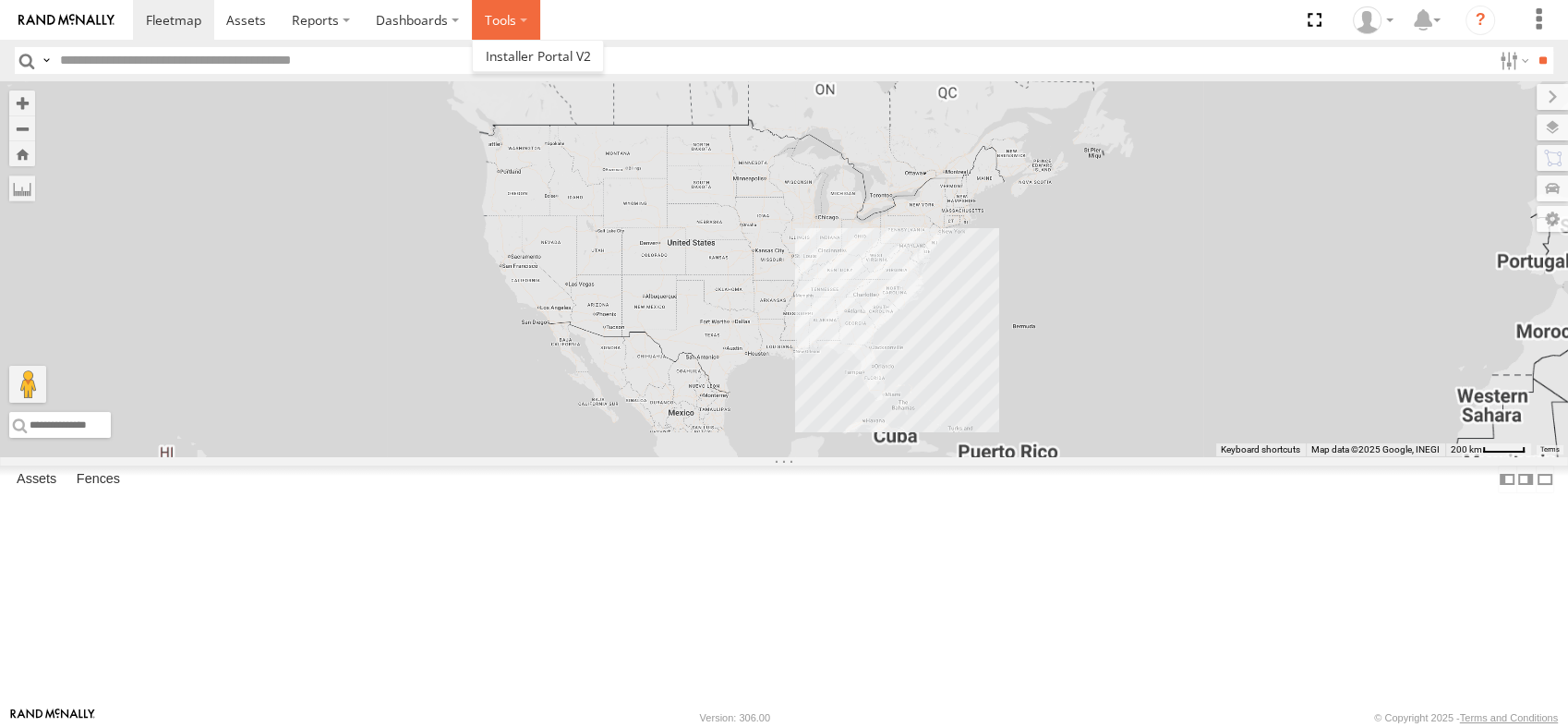
click at [503, 22] on label at bounding box center [505, 20] width 69 height 40
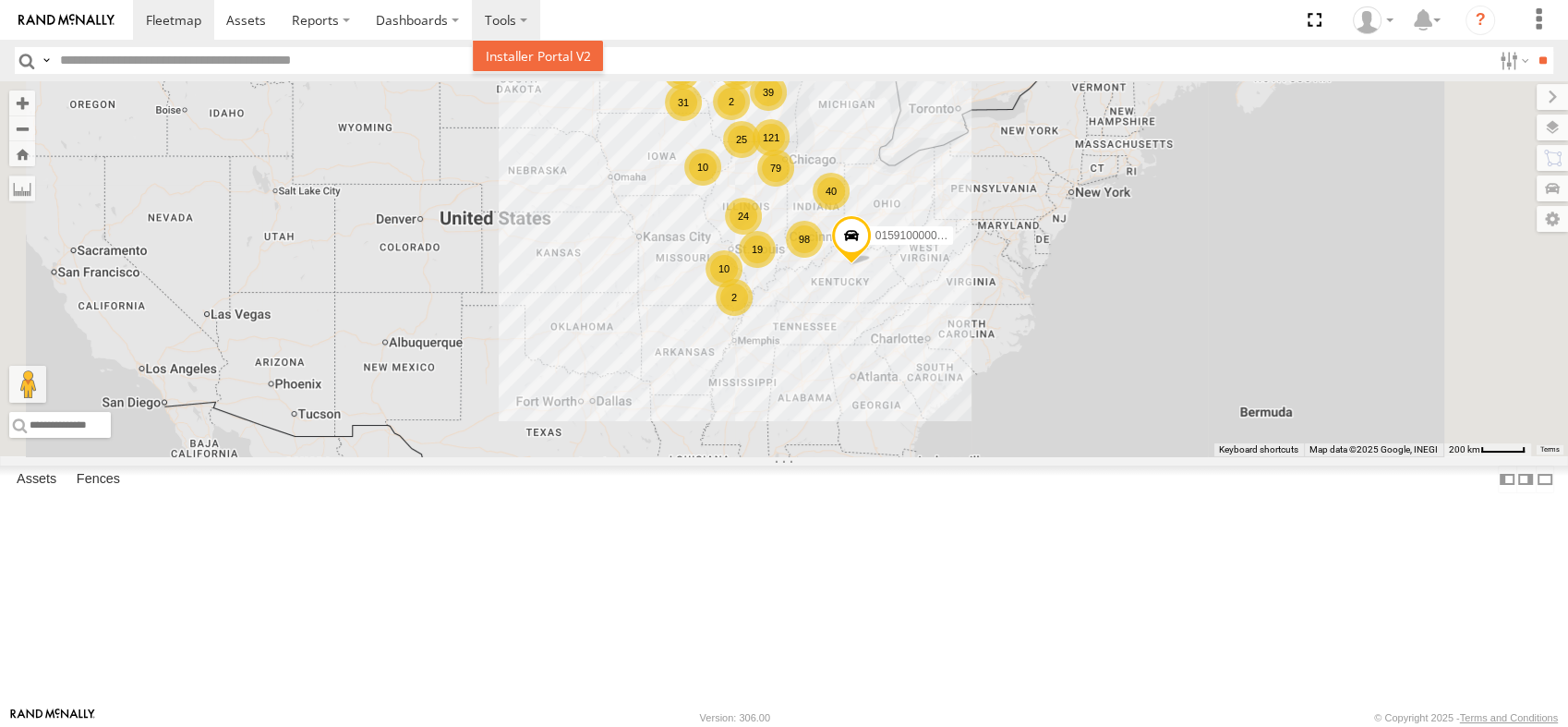
click at [534, 57] on span at bounding box center [538, 56] width 105 height 18
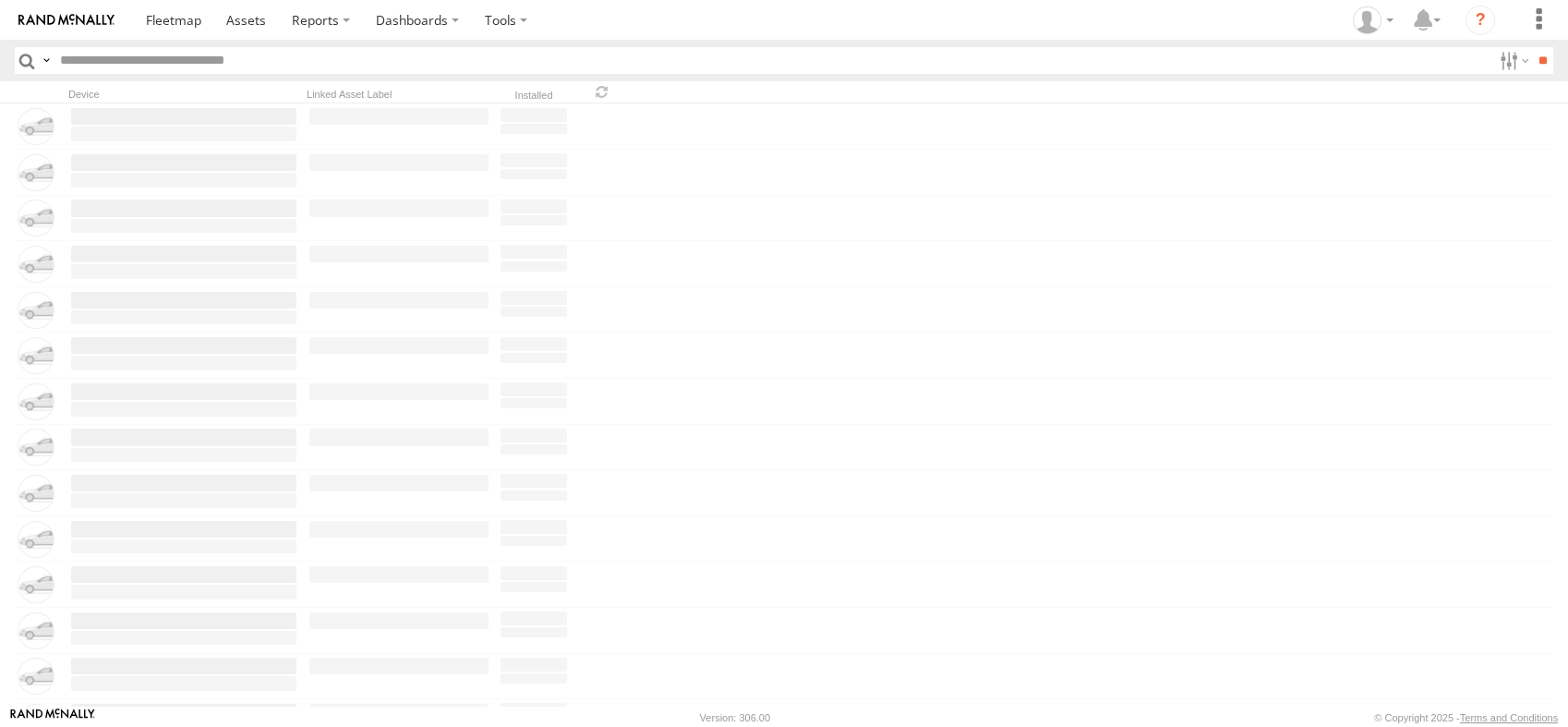
click at [252, 66] on input "text" at bounding box center [772, 60] width 1439 height 26
paste input "**********"
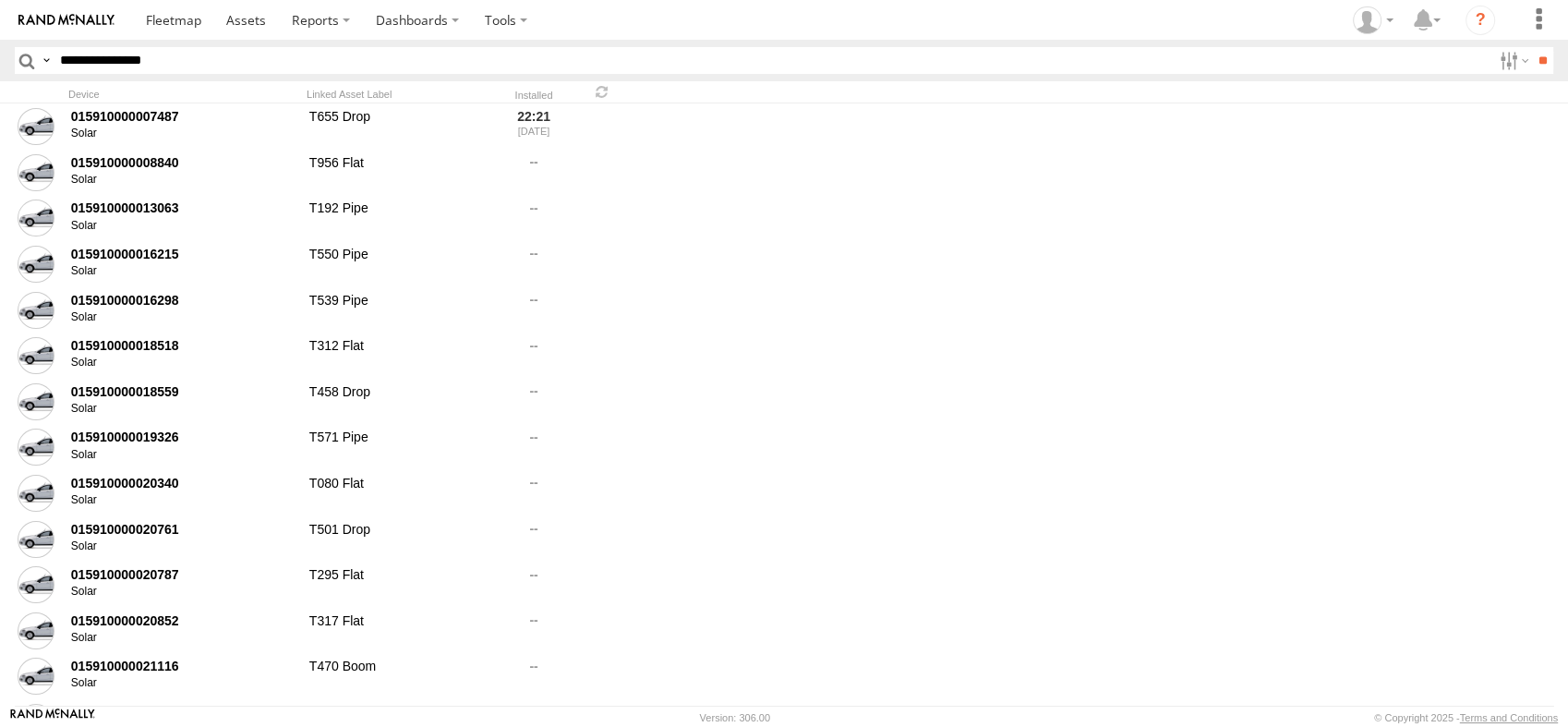
click at [1532, 47] on input "**" at bounding box center [1543, 60] width 22 height 26
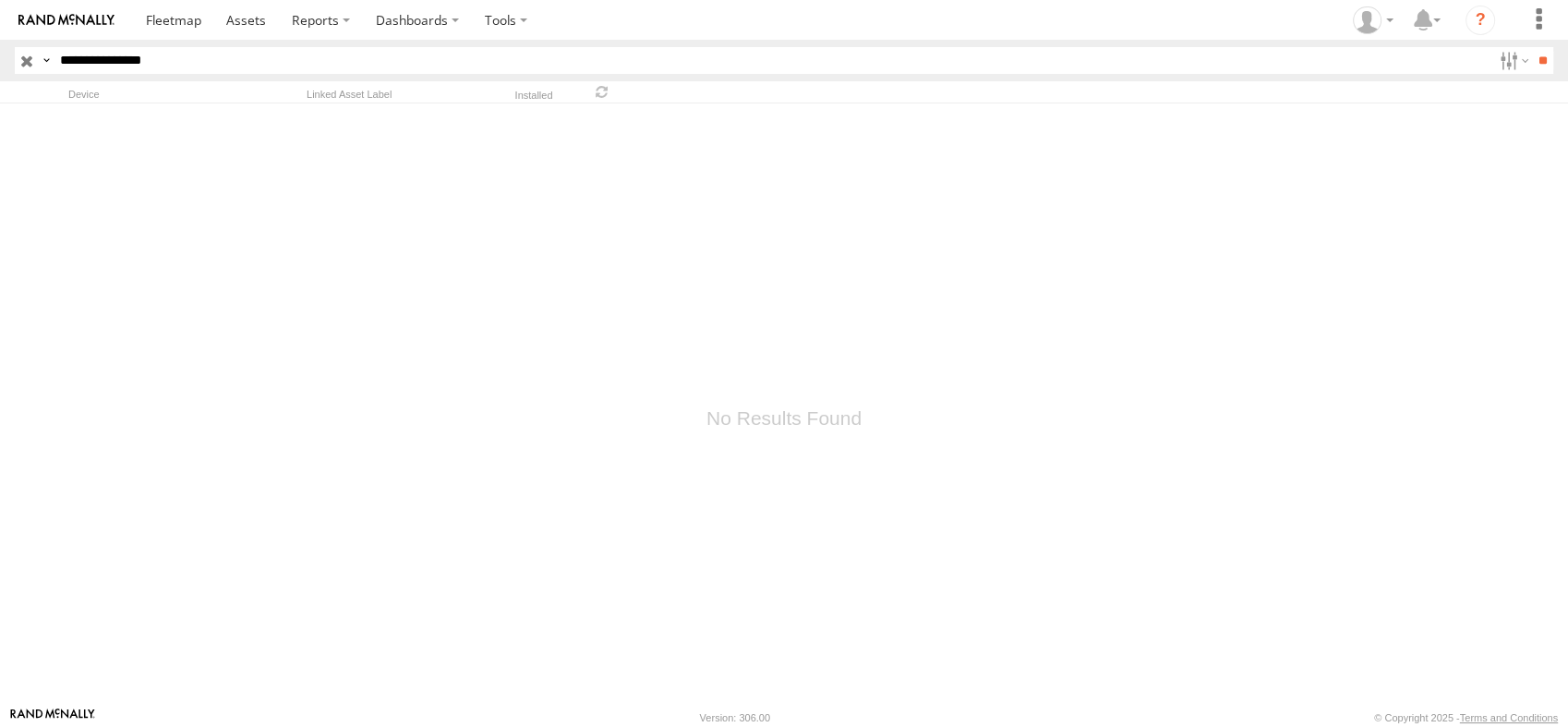
click at [209, 67] on input "**********" at bounding box center [772, 60] width 1439 height 26
click at [206, 68] on input "**********" at bounding box center [772, 60] width 1439 height 26
click at [211, 68] on input "**********" at bounding box center [772, 60] width 1439 height 26
paste input "**********"
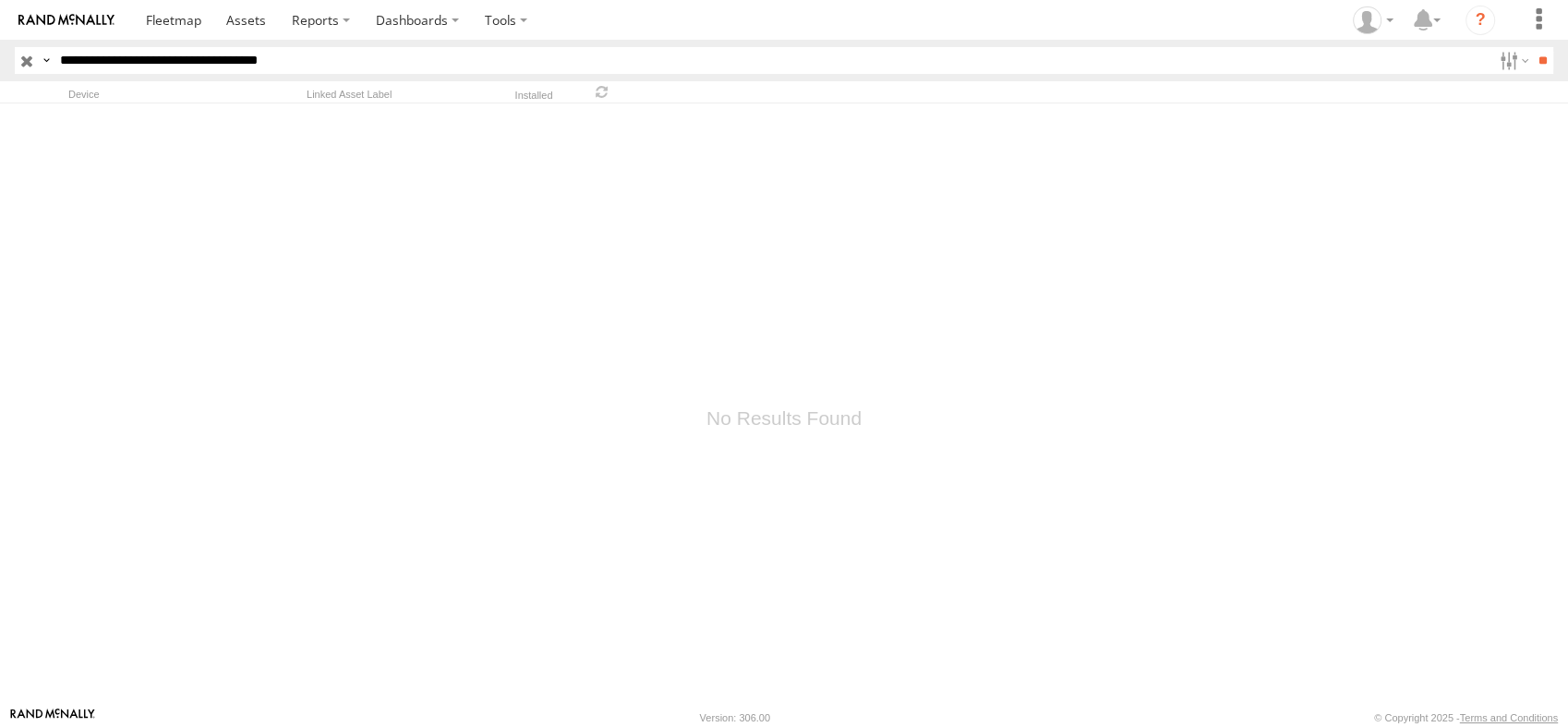
type input "**********"
click at [1532, 47] on input "**" at bounding box center [1543, 60] width 22 height 26
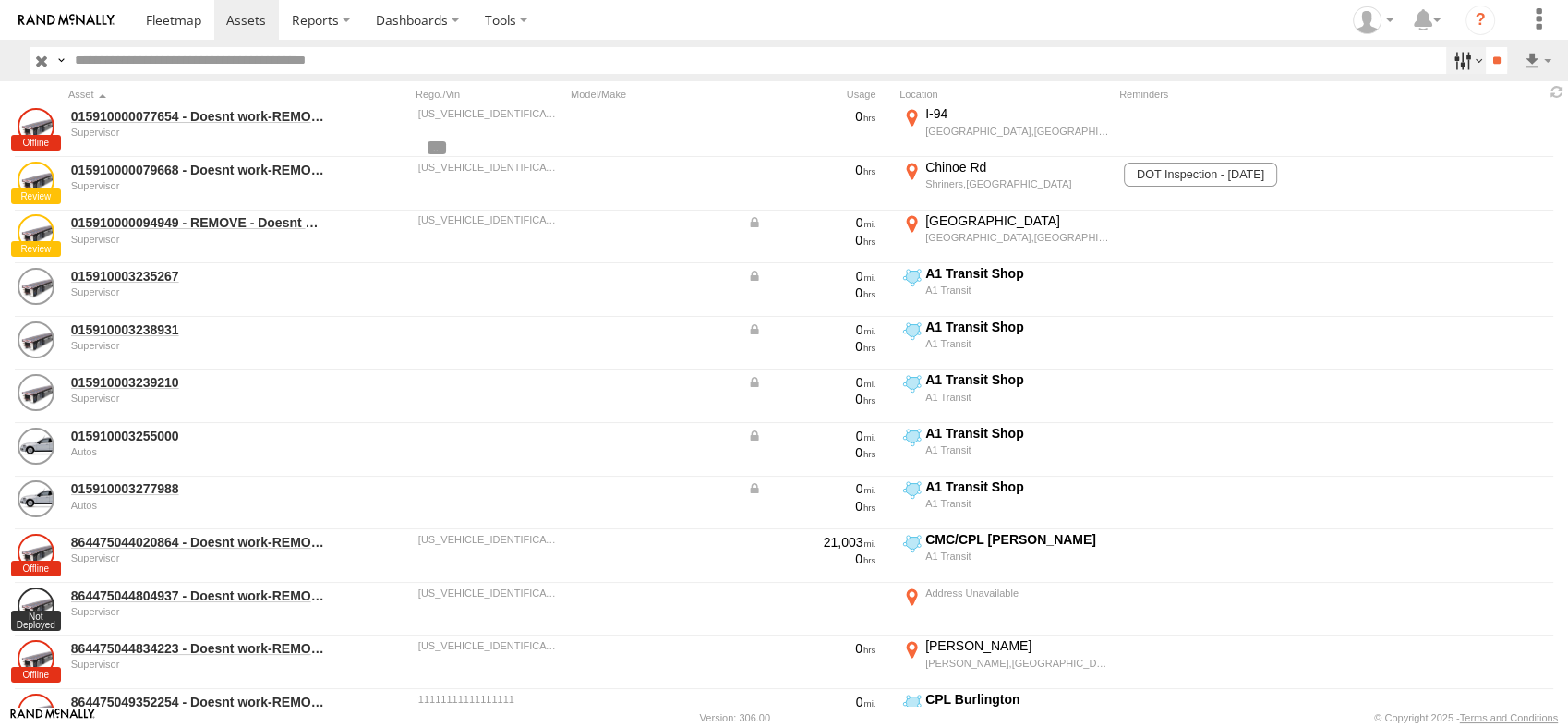
click at [1449, 56] on label at bounding box center [1466, 60] width 40 height 26
click at [0, 0] on span "CPL [GEOGRAPHIC_DATA]" at bounding box center [0, 0] width 0 height 0
click at [1489, 62] on input "**" at bounding box center [1496, 60] width 22 height 26
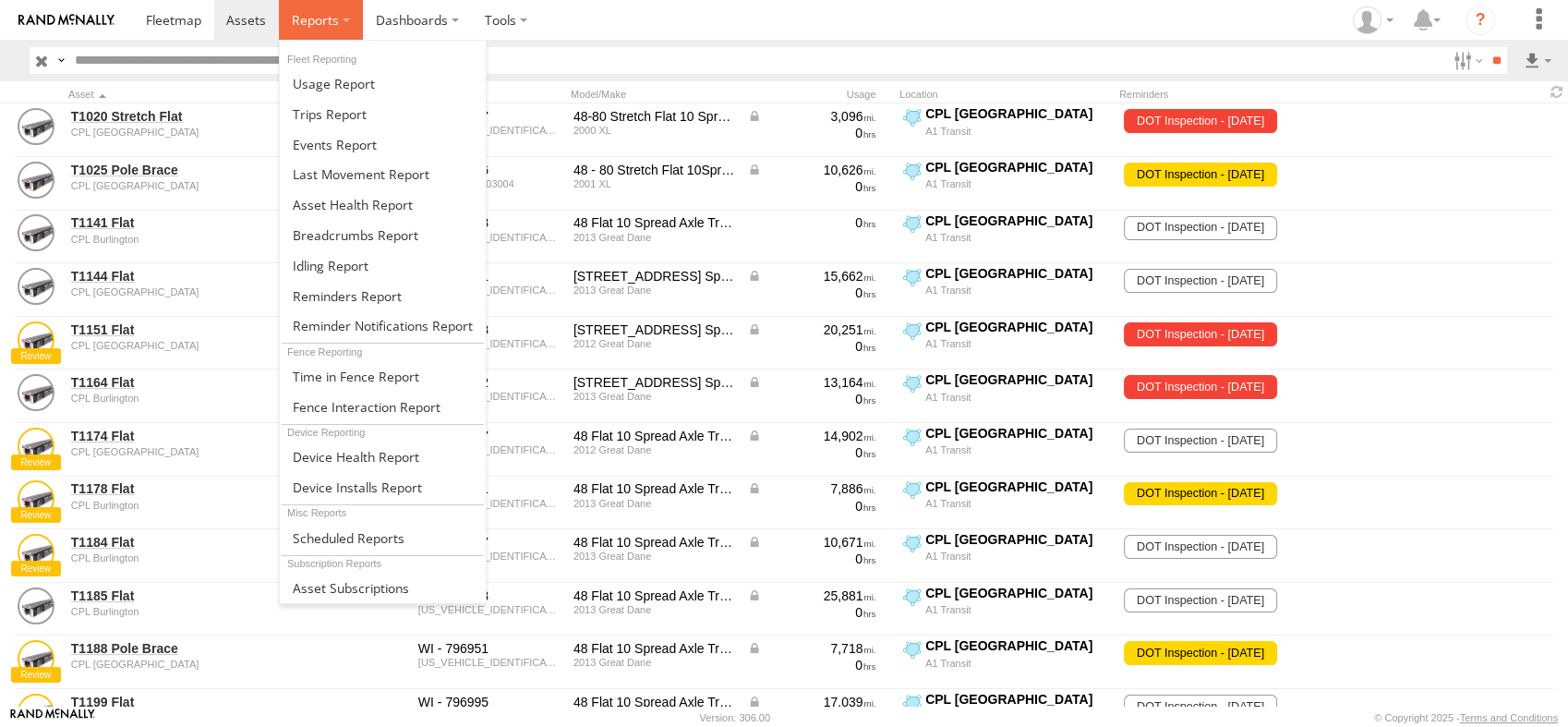
click at [331, 15] on span at bounding box center [315, 20] width 47 height 18
click at [344, 414] on span at bounding box center [366, 407] width 148 height 18
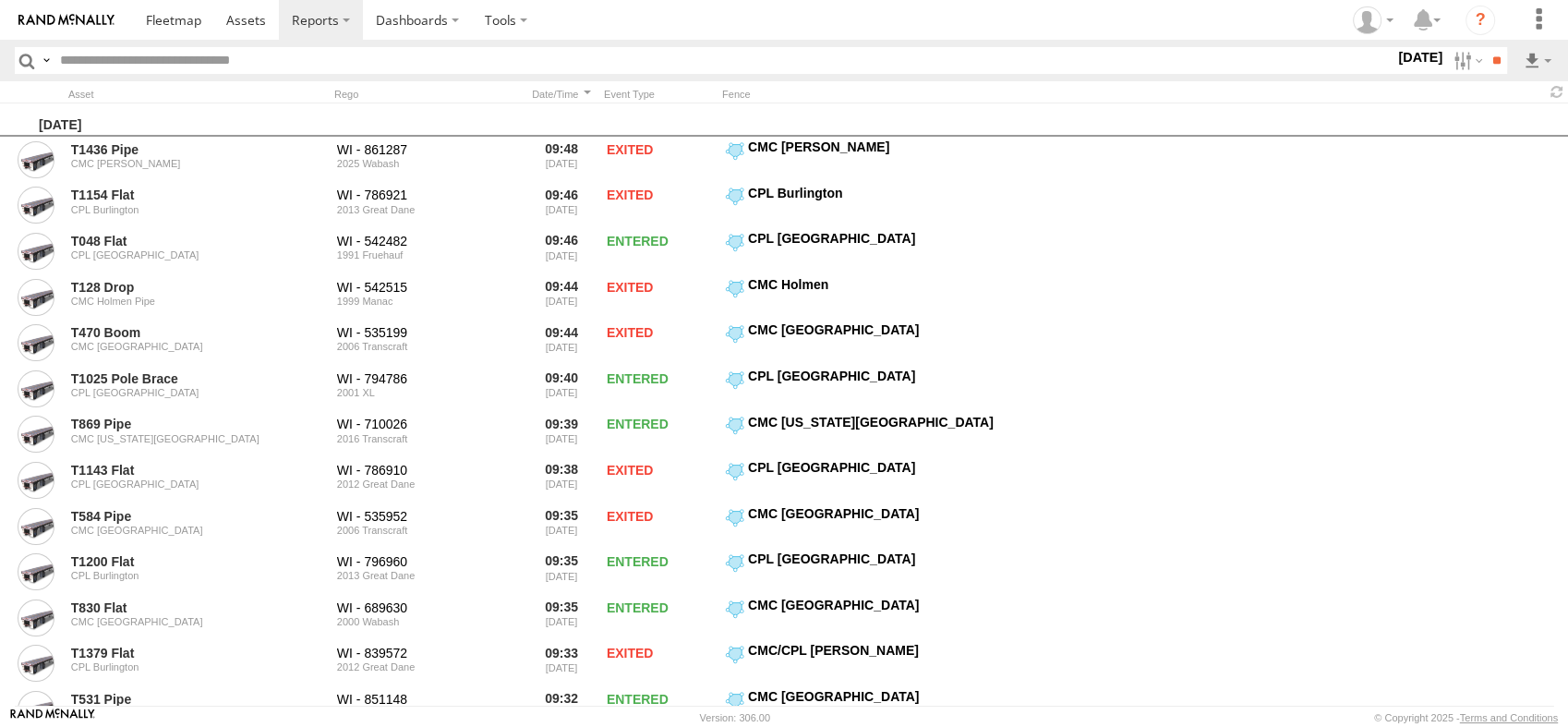
click at [102, 58] on input "text" at bounding box center [724, 60] width 1342 height 26
type input "*****"
click at [1447, 59] on label at bounding box center [1466, 60] width 40 height 26
click at [0, 0] on label at bounding box center [0, 0] width 0 height 0
click at [1486, 57] on input "**" at bounding box center [1496, 60] width 22 height 26
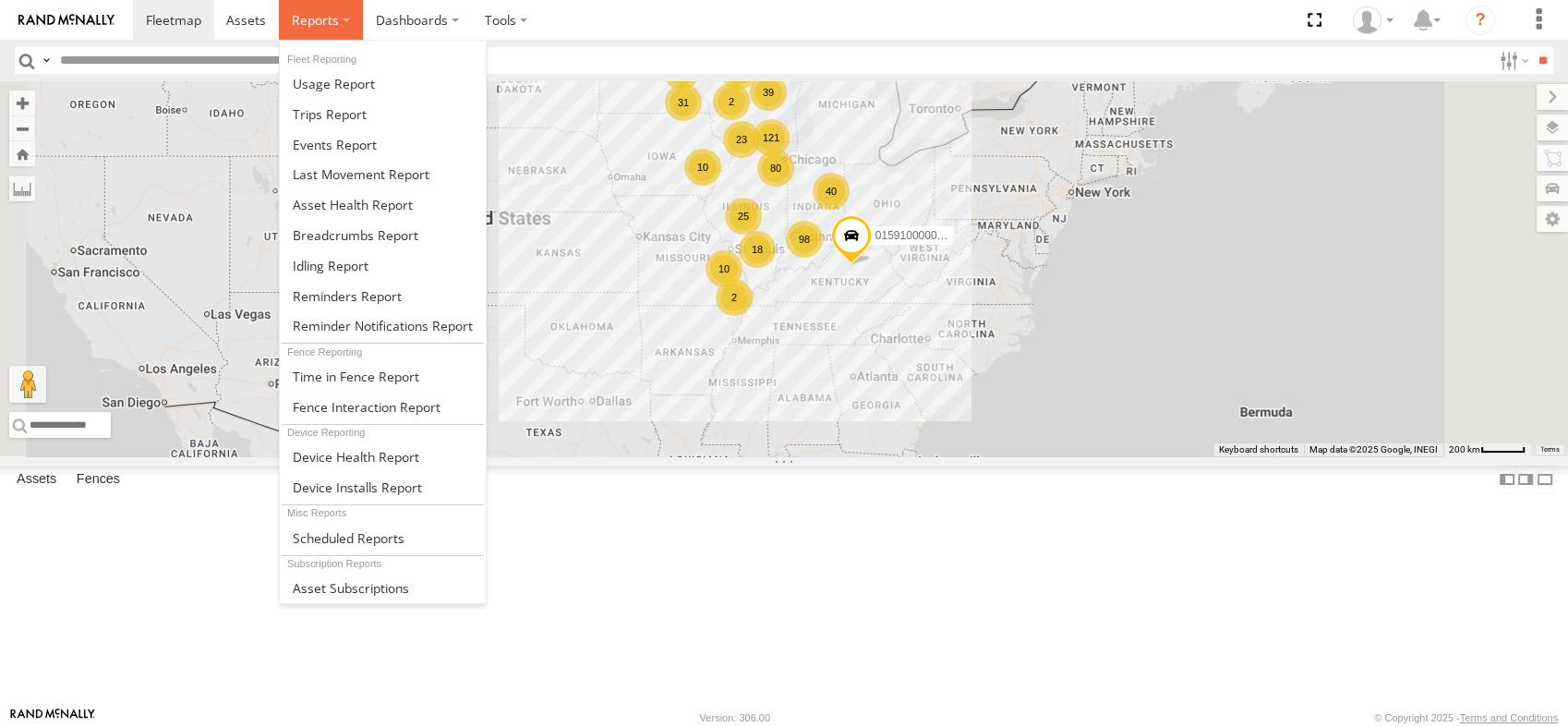
click at [333, 24] on span at bounding box center [315, 20] width 47 height 18
click at [330, 243] on span at bounding box center [355, 234] width 125 height 18
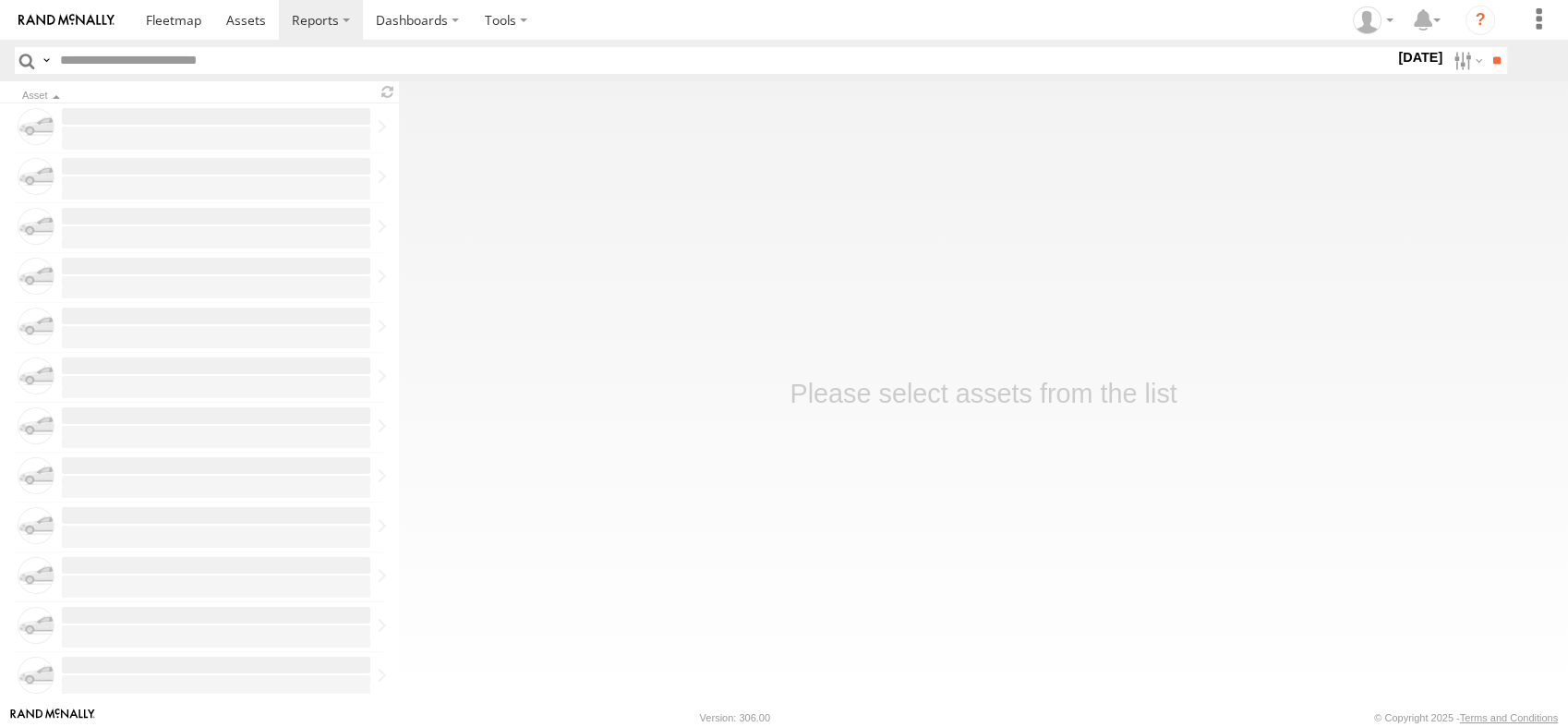
click at [131, 61] on input "text" at bounding box center [724, 60] width 1342 height 26
type input "*****"
click at [1417, 60] on label "[DATE]" at bounding box center [1420, 57] width 52 height 21
click at [0, 0] on label at bounding box center [0, 0] width 0 height 0
click at [1486, 66] on input "**" at bounding box center [1496, 60] width 22 height 26
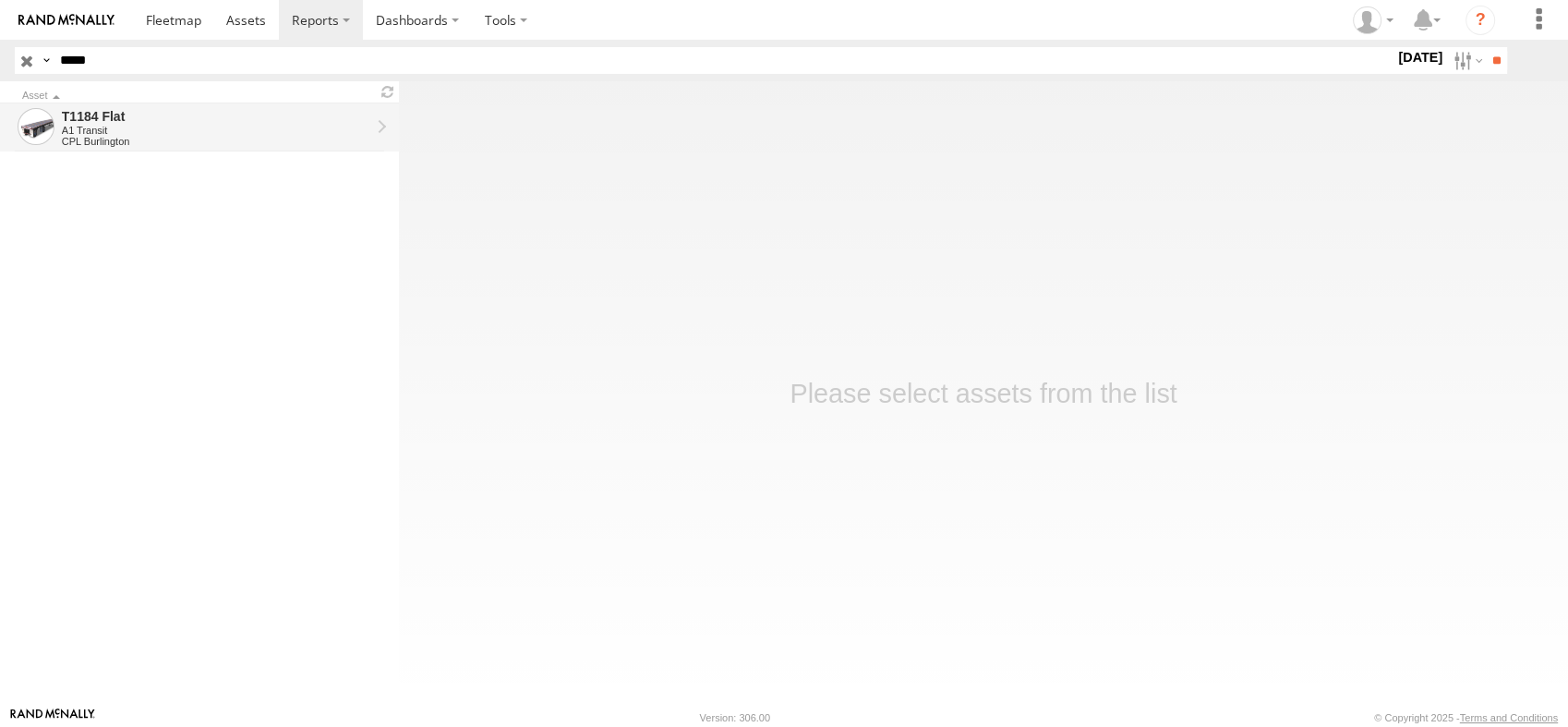
click at [152, 119] on div "T1184 Flat" at bounding box center [216, 117] width 309 height 17
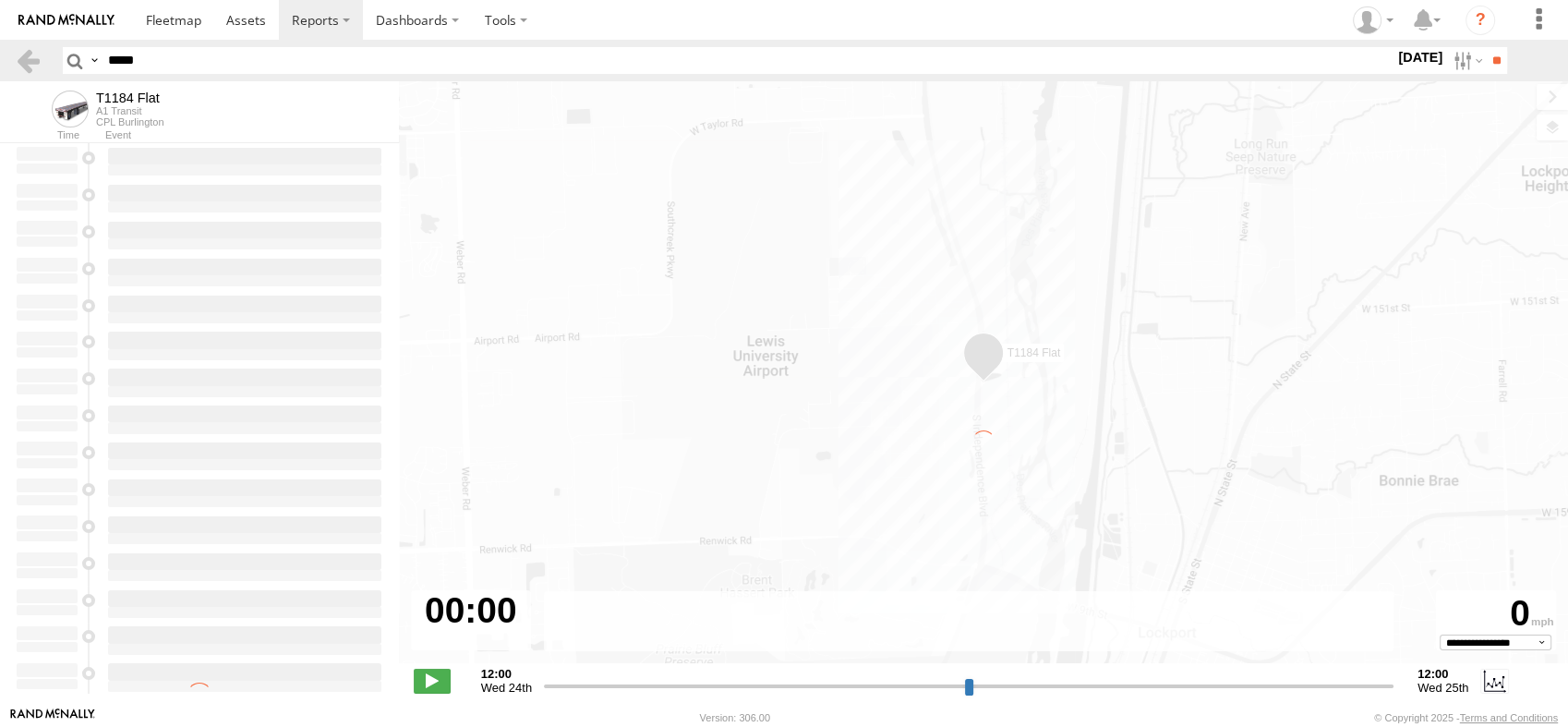
type input "**********"
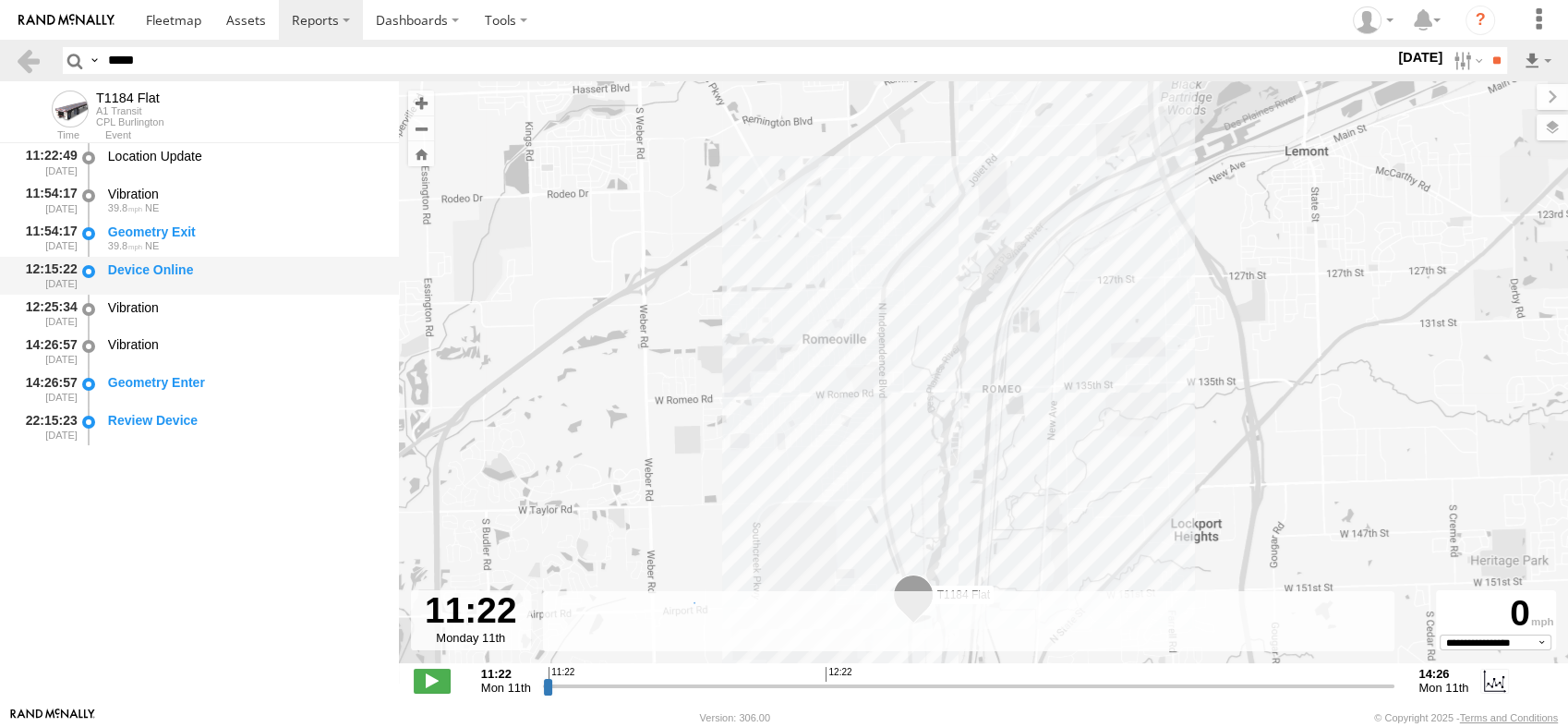
click at [153, 280] on div "Device Online" at bounding box center [245, 276] width 279 height 34
click at [141, 312] on div "Vibration" at bounding box center [245, 308] width 273 height 17
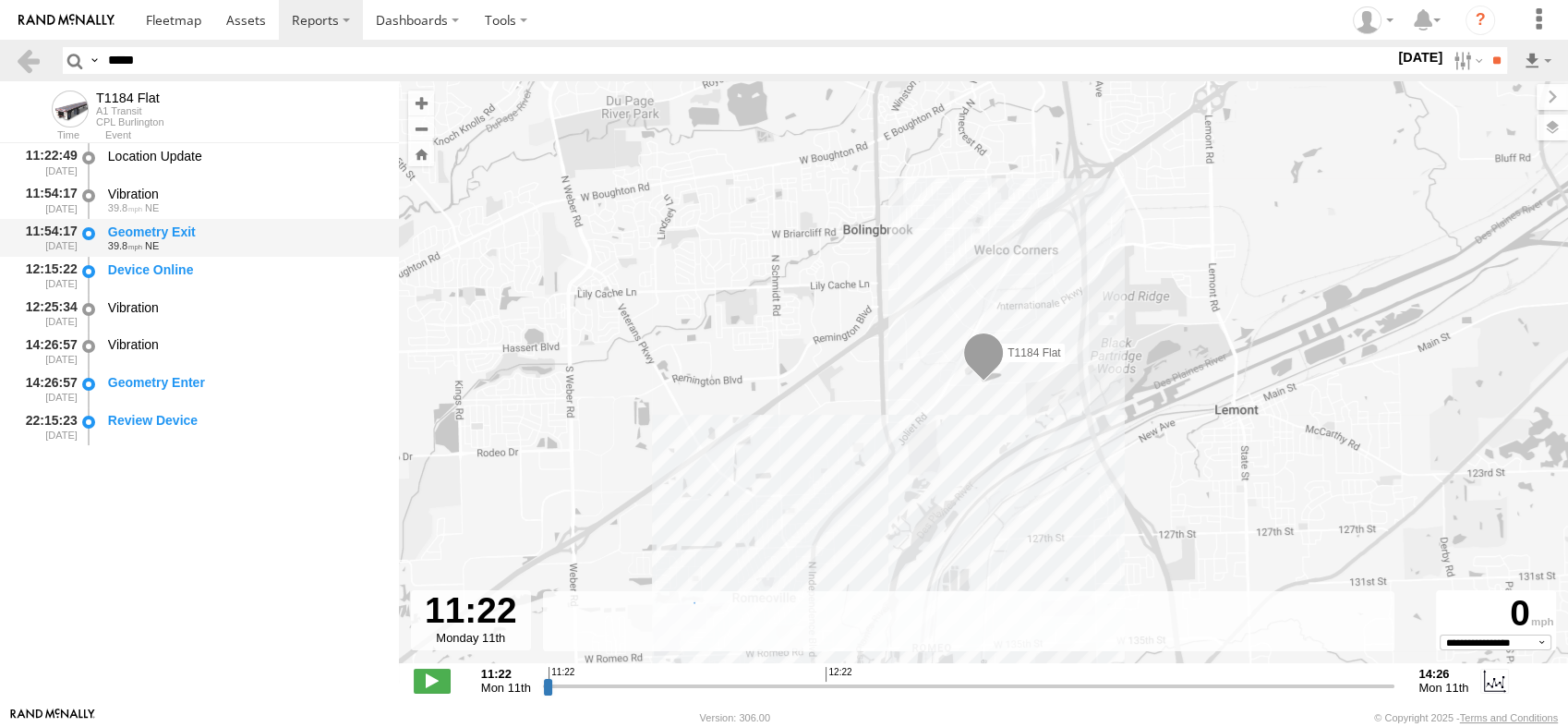
click at [81, 234] on div at bounding box center [88, 238] width 19 height 34
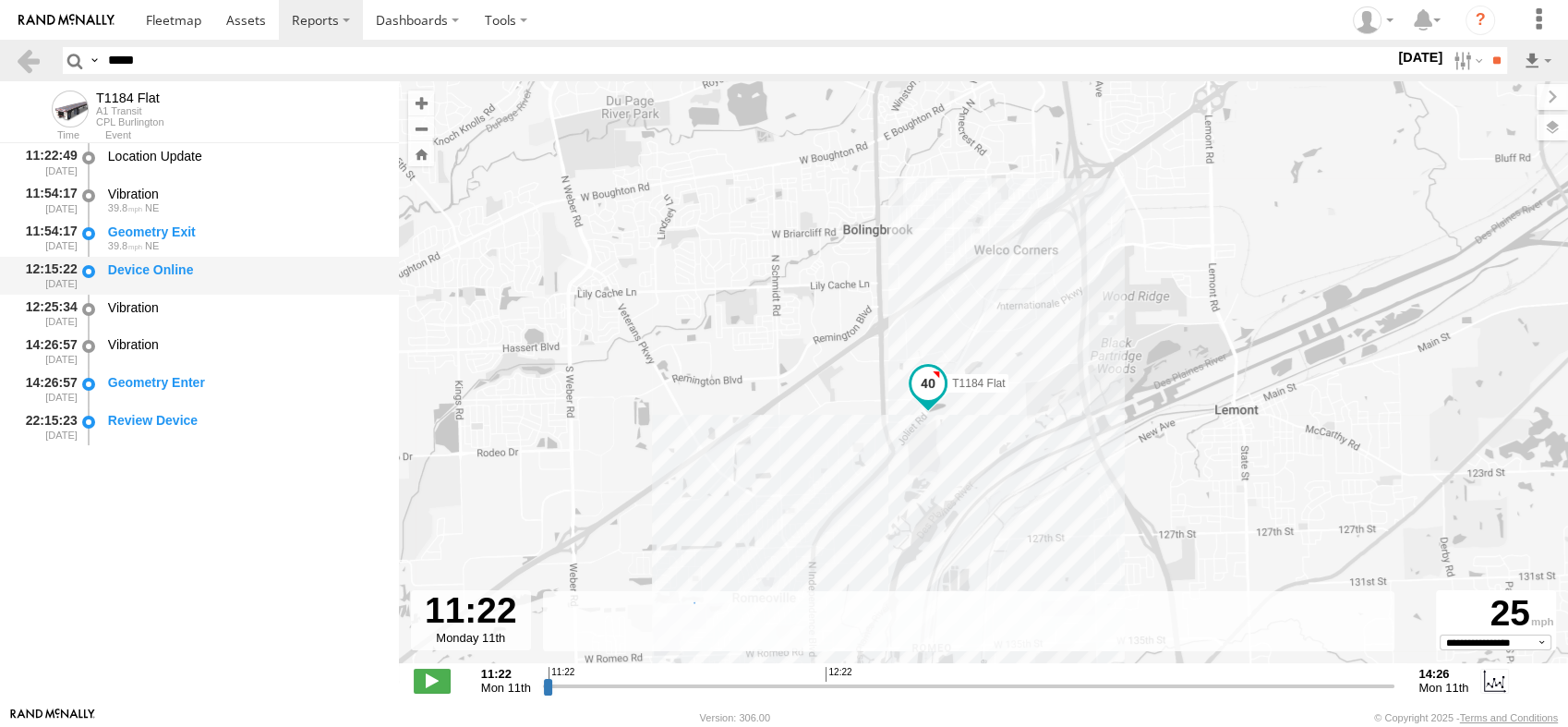
click at [91, 267] on div at bounding box center [88, 276] width 19 height 34
click at [84, 267] on div at bounding box center [88, 276] width 19 height 34
click at [88, 271] on div at bounding box center [88, 276] width 19 height 34
click at [88, 310] on div at bounding box center [88, 314] width 19 height 34
click at [88, 271] on div at bounding box center [88, 276] width 19 height 34
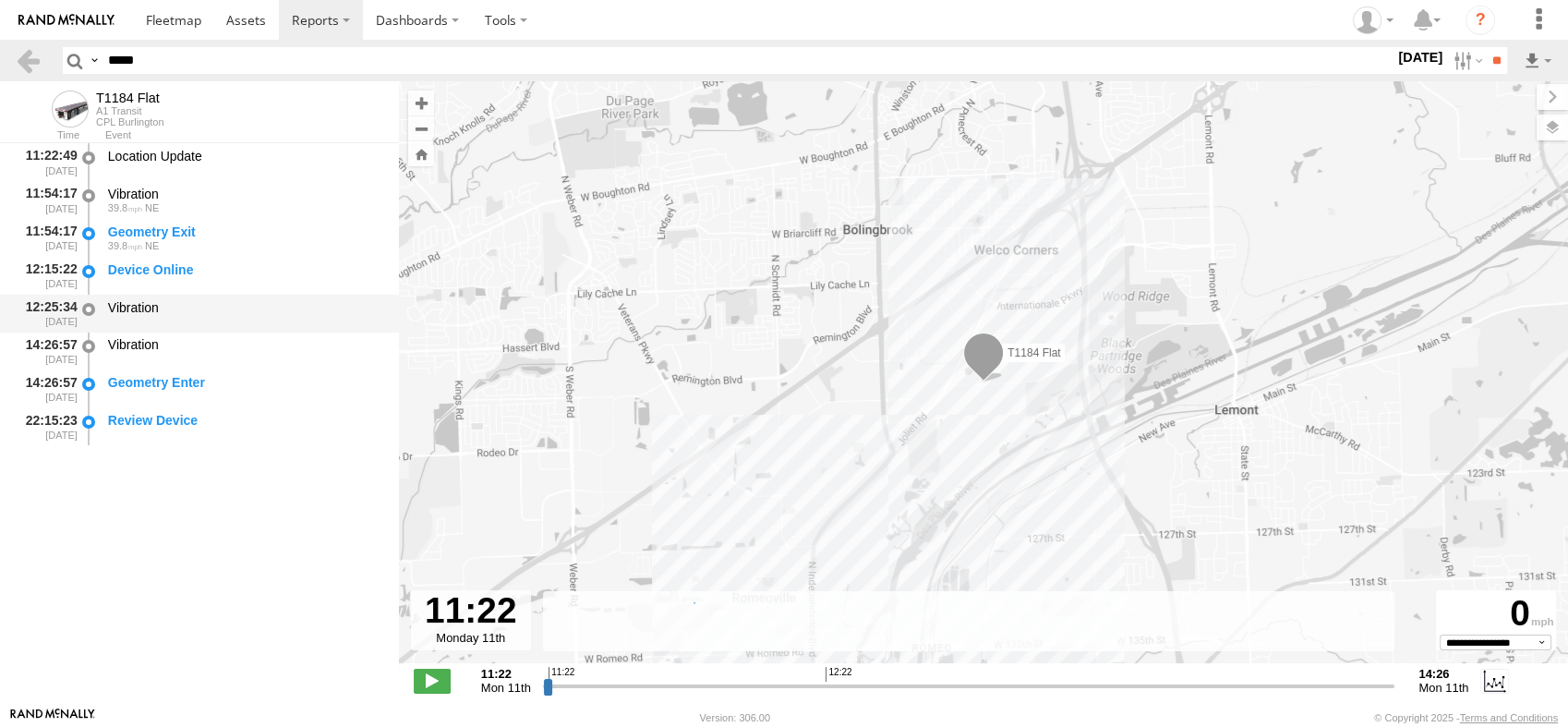
click at [87, 301] on div at bounding box center [88, 314] width 19 height 34
click at [85, 266] on div at bounding box center [88, 276] width 19 height 34
click at [85, 234] on div at bounding box center [88, 238] width 19 height 34
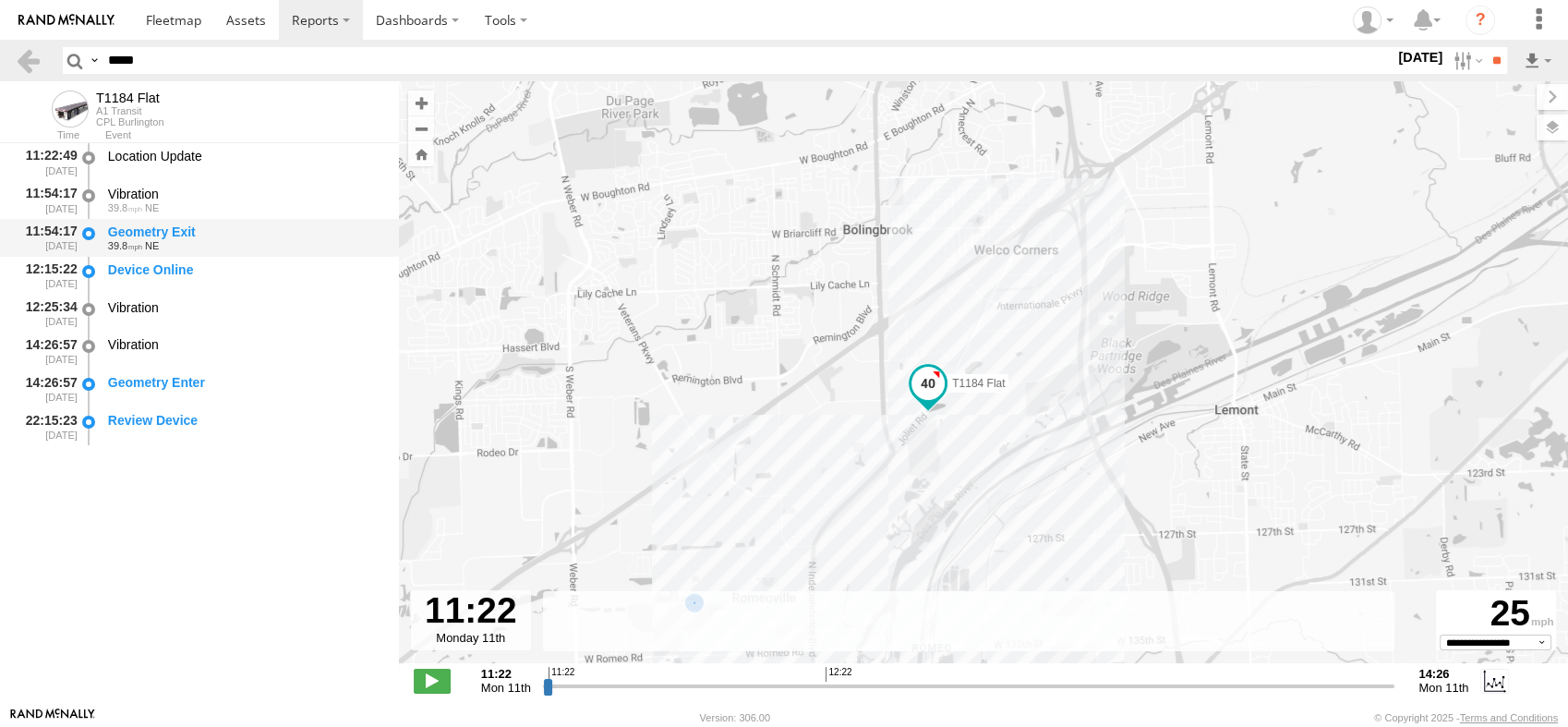
click at [124, 229] on div "Geometry Exit" at bounding box center [245, 232] width 273 height 17
click at [88, 159] on div at bounding box center [88, 162] width 19 height 34
click at [86, 194] on div at bounding box center [88, 200] width 19 height 34
click at [88, 155] on div at bounding box center [88, 162] width 19 height 34
click at [87, 194] on div at bounding box center [88, 200] width 19 height 34
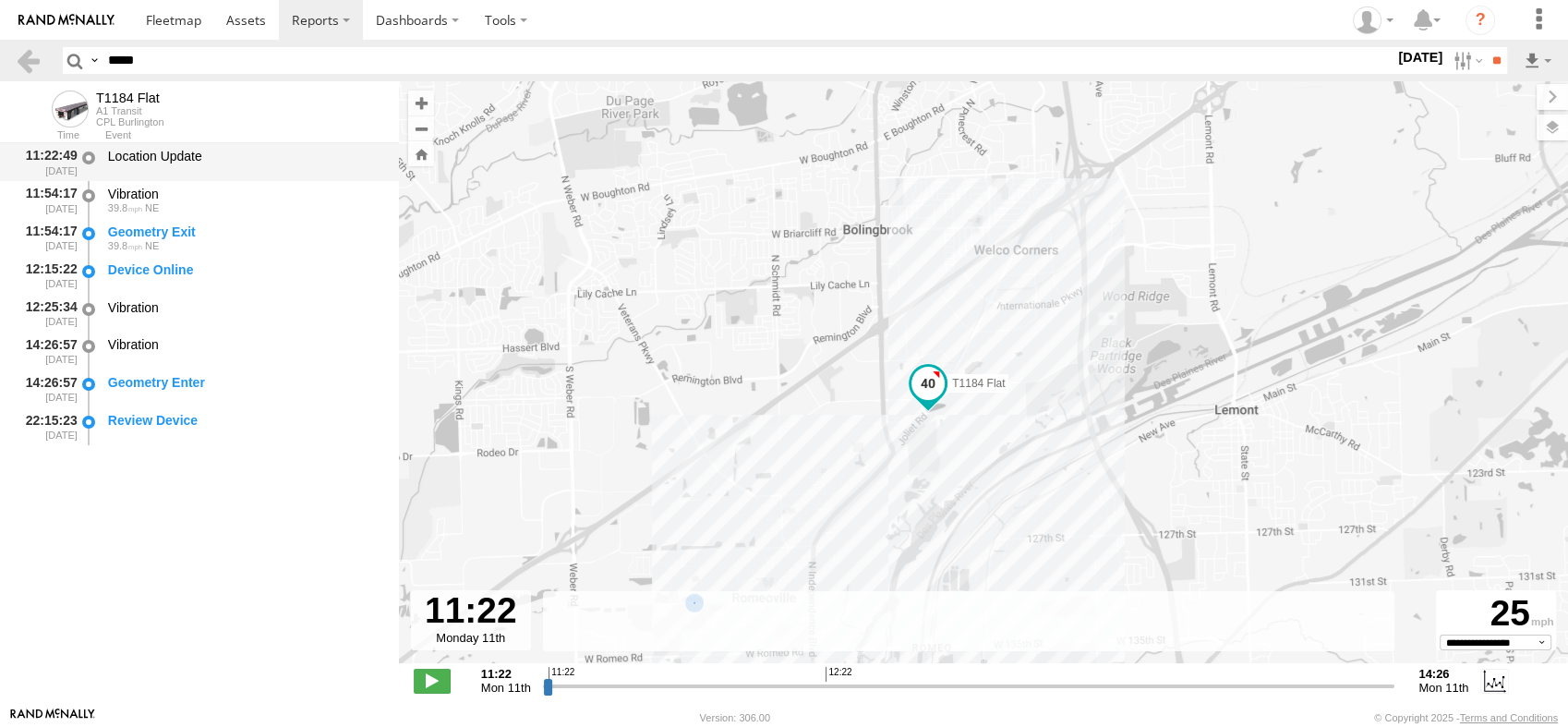
click at [88, 163] on div at bounding box center [88, 162] width 19 height 34
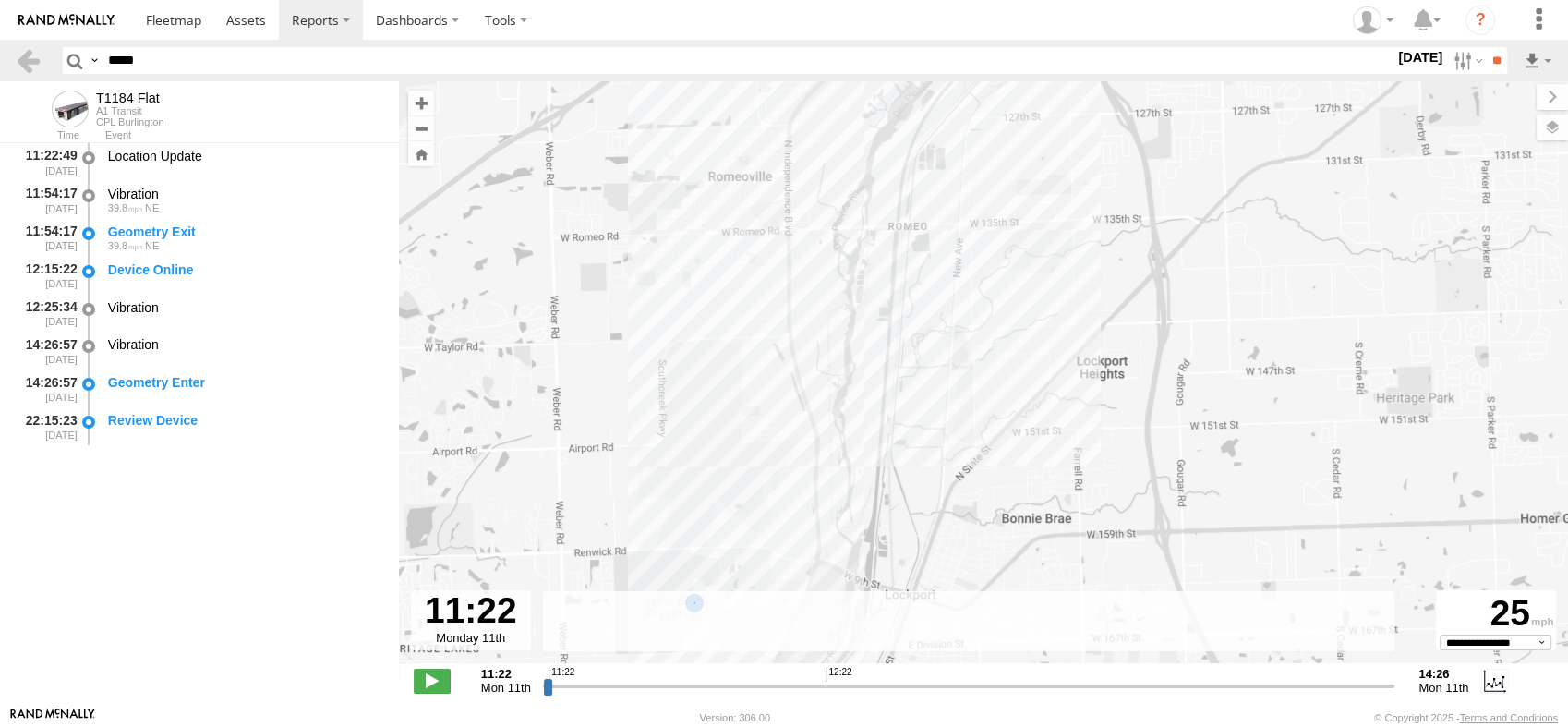
drag, startPoint x: 712, startPoint y: 477, endPoint x: 697, endPoint y: 87, distance: 390.3
click at [697, 87] on div "T1184 Flat" at bounding box center [984, 381] width 1169 height 602
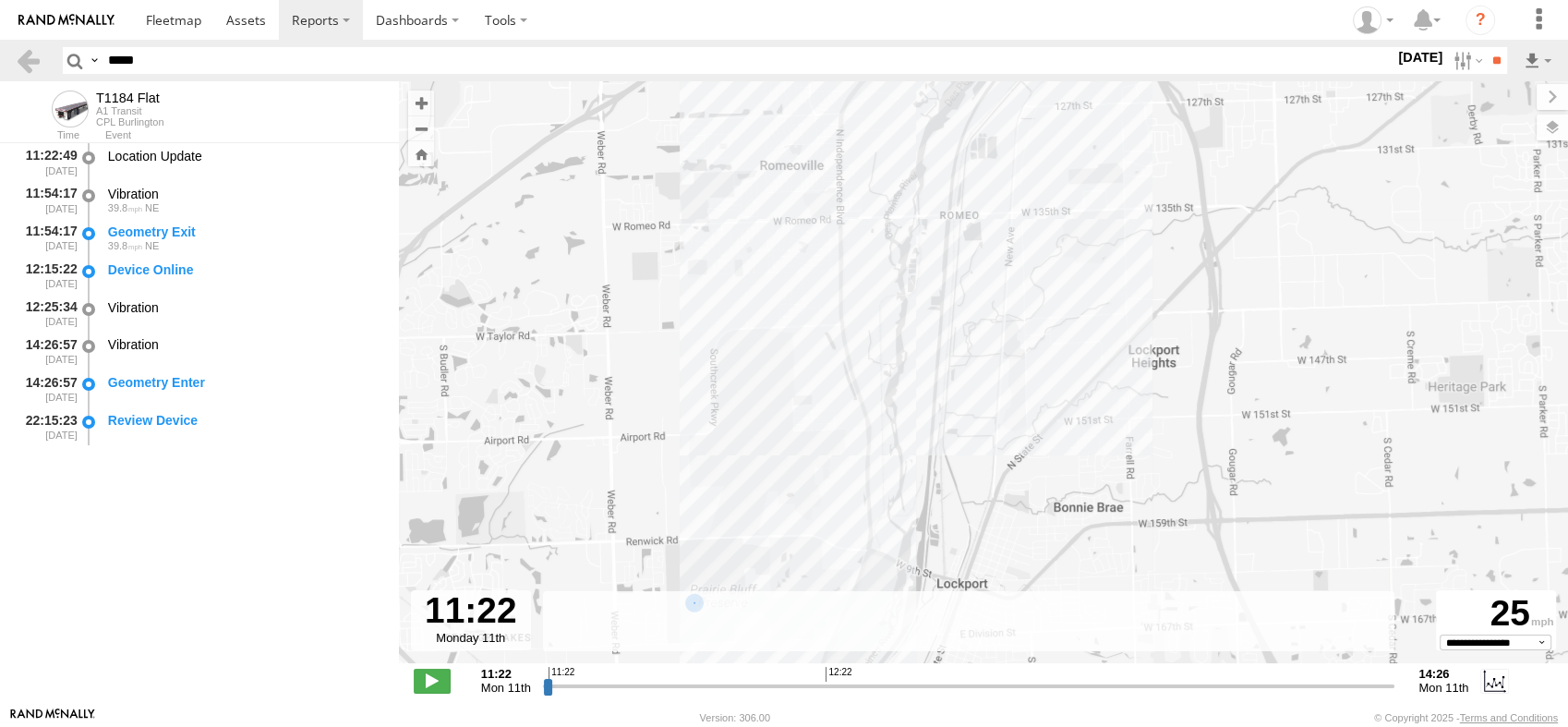
drag, startPoint x: 716, startPoint y: 278, endPoint x: 728, endPoint y: 378, distance: 100.7
click at [728, 378] on div "T1184 Flat" at bounding box center [984, 381] width 1169 height 602
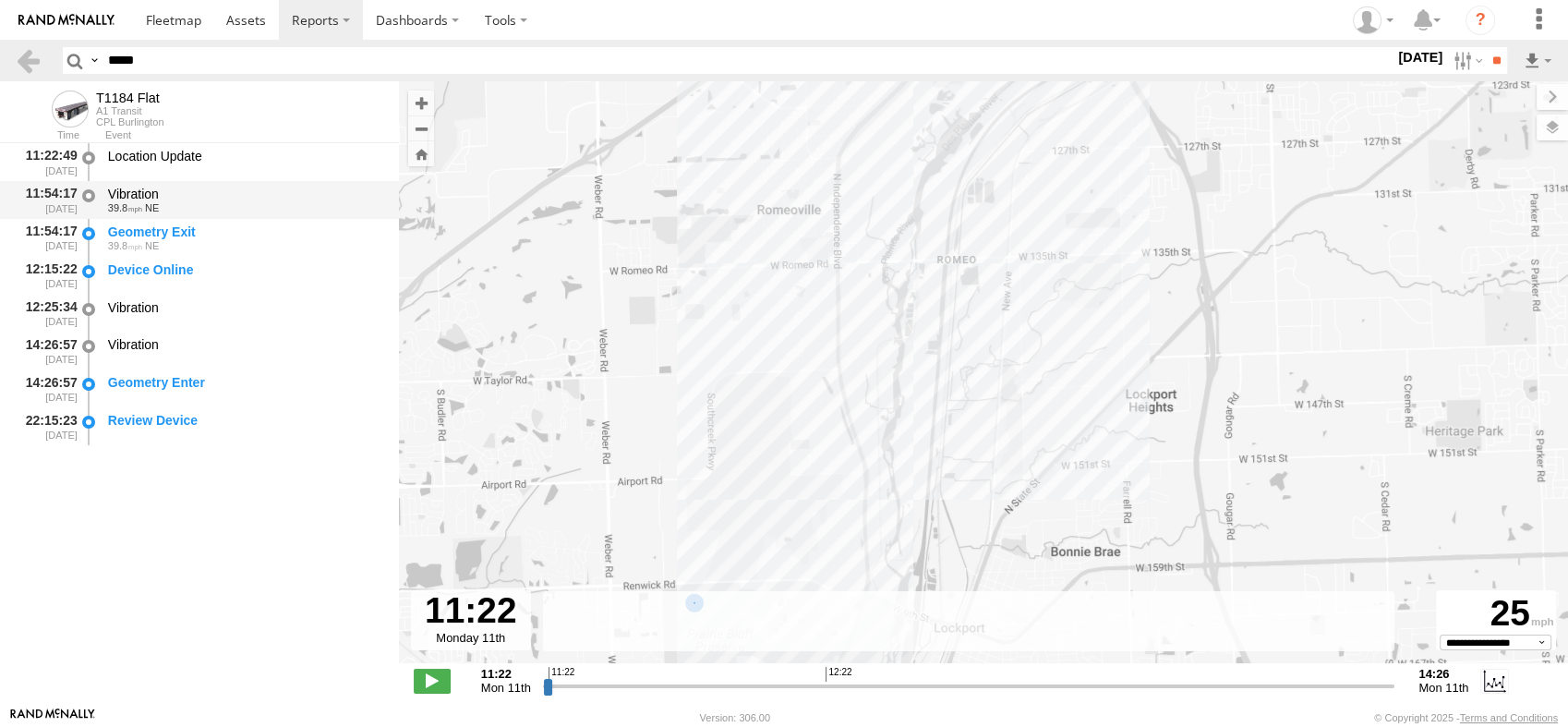
click at [88, 192] on div at bounding box center [88, 200] width 19 height 34
